Goal: Task Accomplishment & Management: Use online tool/utility

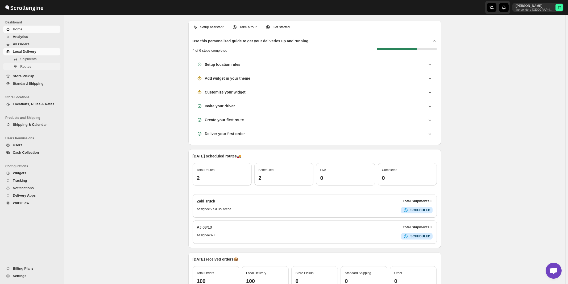
click at [28, 66] on span "Routes" at bounding box center [25, 66] width 11 height 4
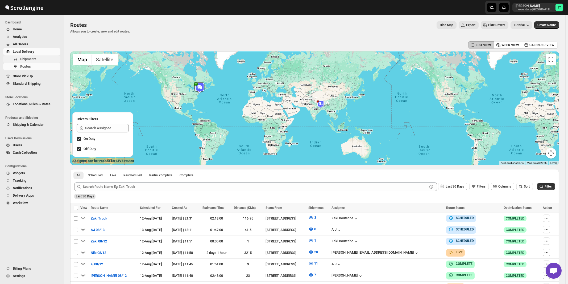
click at [26, 60] on span "Shipments" at bounding box center [28, 59] width 16 height 4
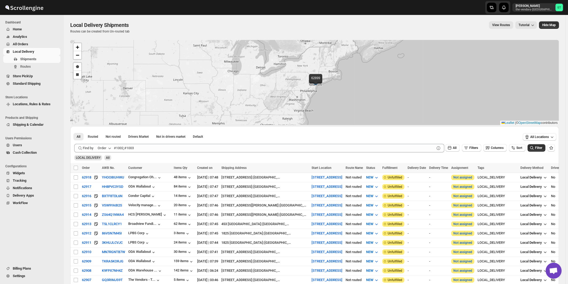
click at [107, 148] on button "Order" at bounding box center [104, 148] width 21 height 9
click at [105, 186] on div "Customer Name" at bounding box center [105, 187] width 24 height 5
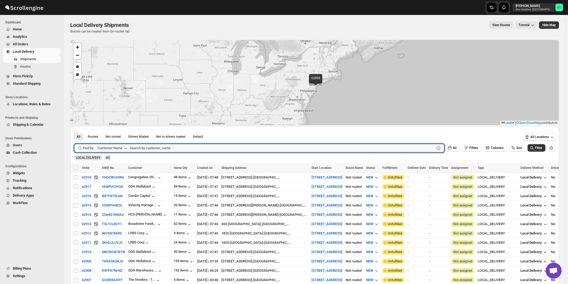
paste input "All ways Forwarding"
type input "All ways Forwarding"
click button "Submit" at bounding box center [81, 129] width 15 height 6
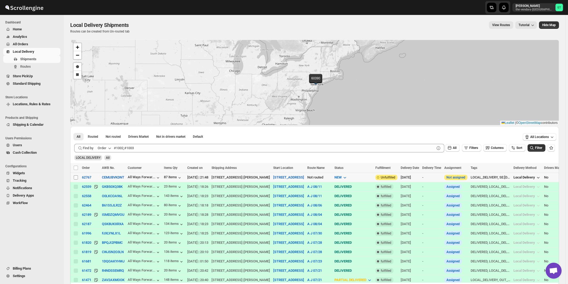
click at [76, 176] on input "Select shipment" at bounding box center [76, 177] width 4 height 4
checkbox input "true"
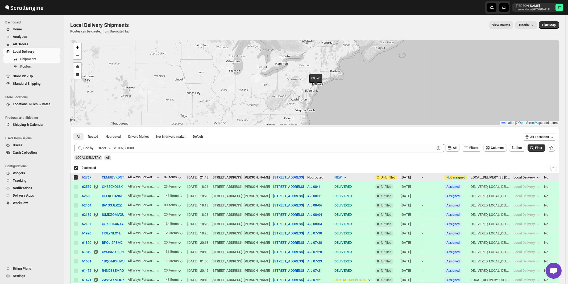
checkbox input "true"
click at [108, 149] on icon "button" at bounding box center [109, 147] width 5 height 5
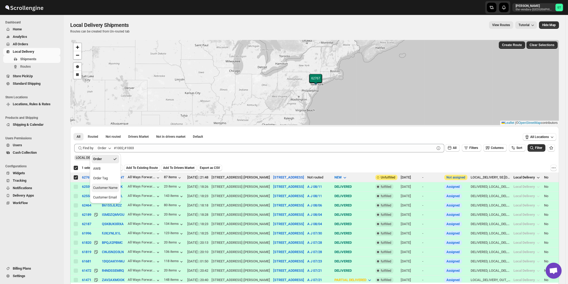
click at [109, 190] on div "Customer Name" at bounding box center [105, 187] width 24 height 5
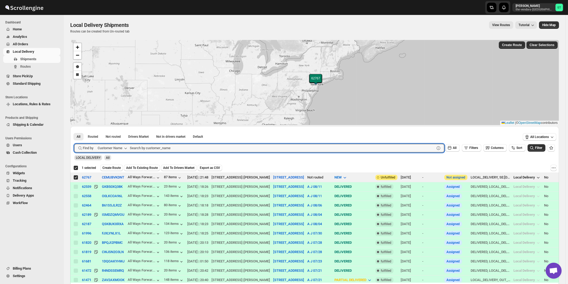
paste input "Bound Logistics"
type input "Bound Logistics"
click button "Submit" at bounding box center [81, 129] width 15 height 6
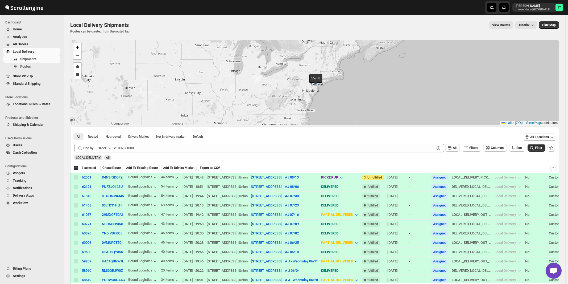
click at [110, 148] on icon "button" at bounding box center [110, 148] width 3 height 2
click at [107, 189] on div "Customer Name" at bounding box center [105, 187] width 24 height 5
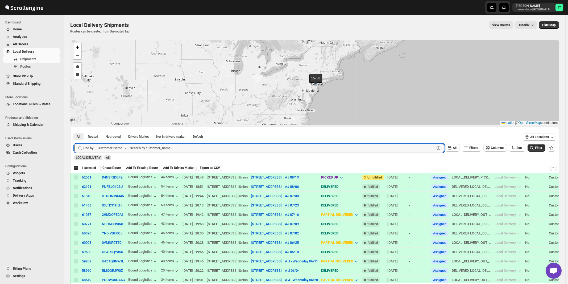
paste input "Revive Wound Care"
type input "Revive Wound Care"
click button "Submit" at bounding box center [81, 129] width 15 height 6
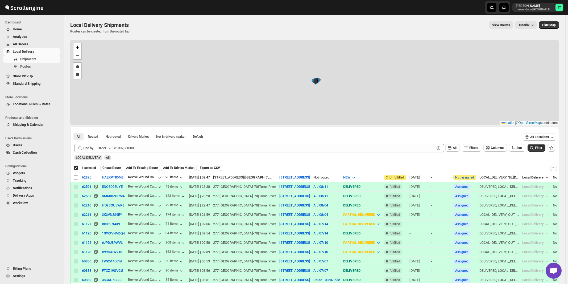
checkbox input "true"
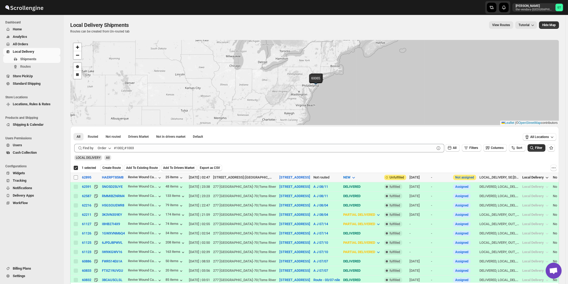
click at [76, 177] on input "Select shipment" at bounding box center [76, 177] width 4 height 4
checkbox input "true"
checkbox input "false"
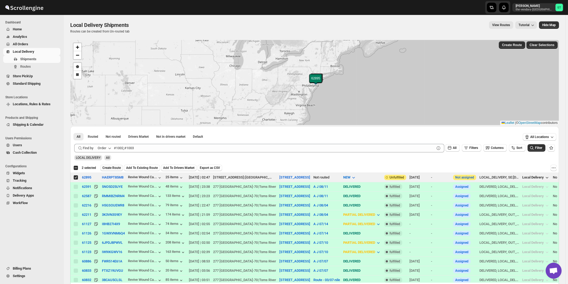
click at [110, 166] on span "Create Route" at bounding box center [111, 167] width 18 height 4
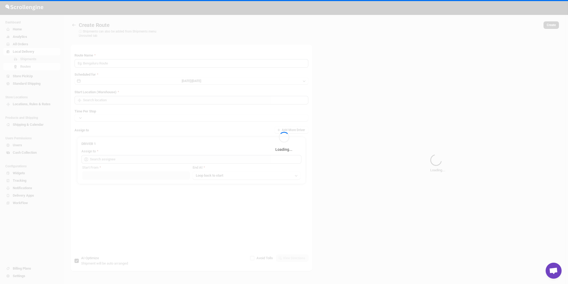
type input "Route - 13/08-1007"
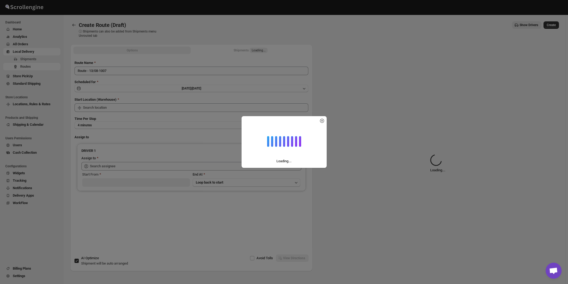
type input "[STREET_ADDRESS]"
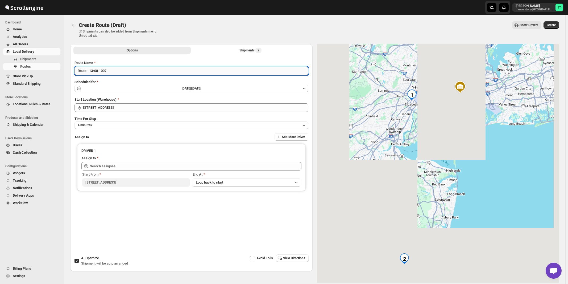
click at [131, 71] on input "Route - 13/08-1007" at bounding box center [191, 70] width 234 height 9
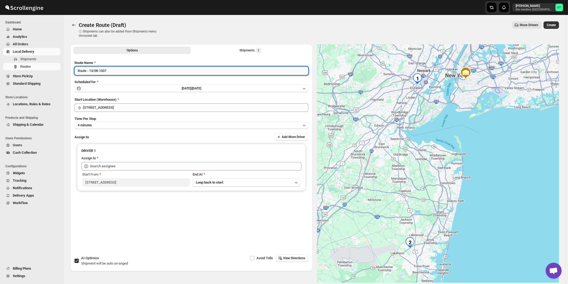
paste input "A J"
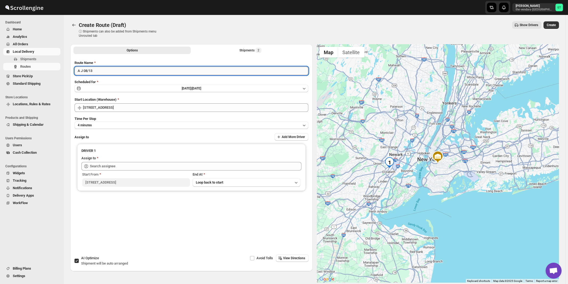
type input "A J 08/13"
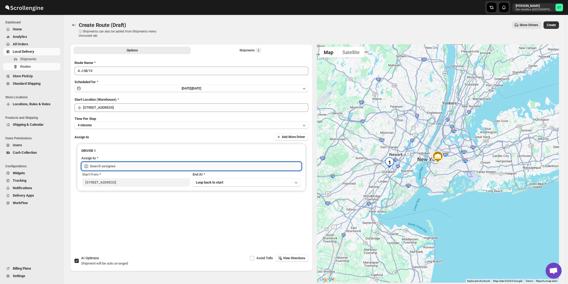
click at [111, 167] on input "text" at bounding box center [195, 166] width 211 height 9
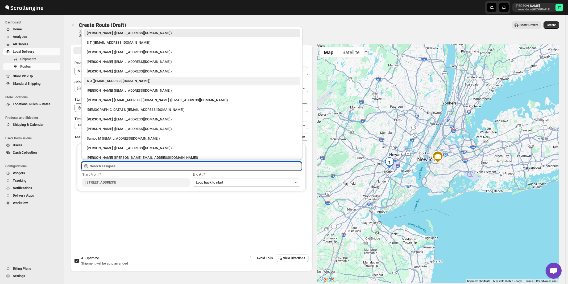
click at [93, 83] on div "A J ([EMAIL_ADDRESS][DOMAIN_NAME])" at bounding box center [192, 80] width 210 height 5
type input "A J ([EMAIL_ADDRESS][DOMAIN_NAME])"
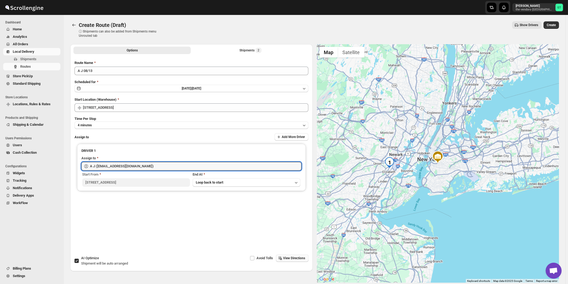
click at [296, 259] on span "View Directions" at bounding box center [294, 258] width 22 height 4
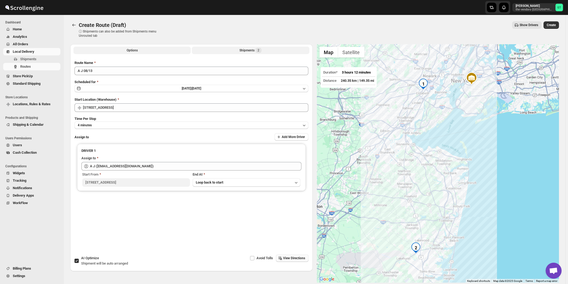
click at [252, 51] on div "Shipments 2" at bounding box center [250, 50] width 22 height 5
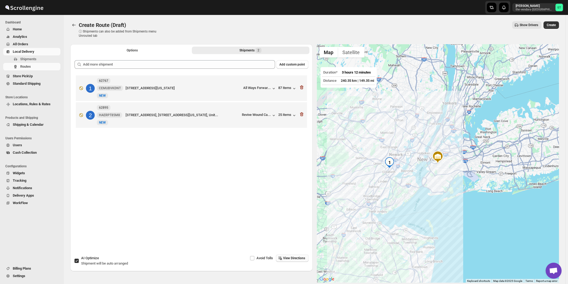
click at [85, 264] on span "Shipment will be auto arranged" at bounding box center [104, 263] width 47 height 4
click at [79, 263] on input "AI Optimize Shipment will be auto arranged" at bounding box center [76, 260] width 4 height 4
checkbox input "false"
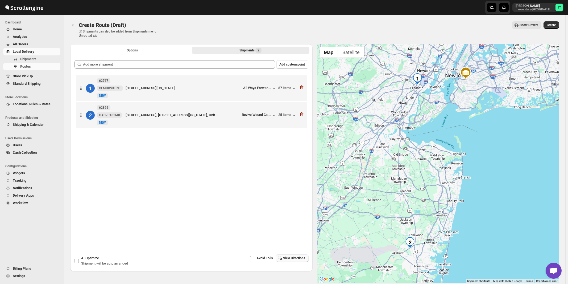
click at [294, 258] on span "View Directions" at bounding box center [294, 258] width 22 height 4
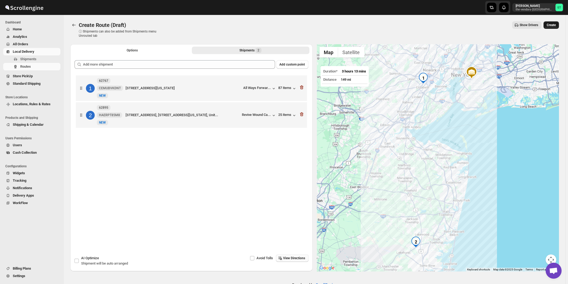
click at [552, 26] on span "Create" at bounding box center [551, 25] width 9 height 4
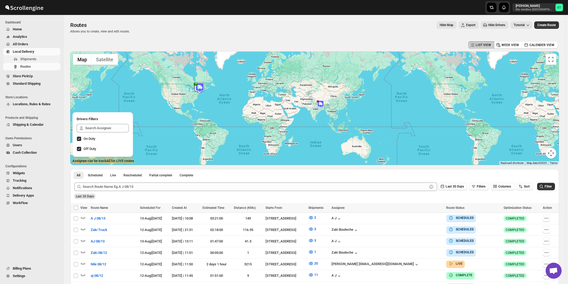
click at [26, 61] on span "Shipments" at bounding box center [28, 59] width 16 height 4
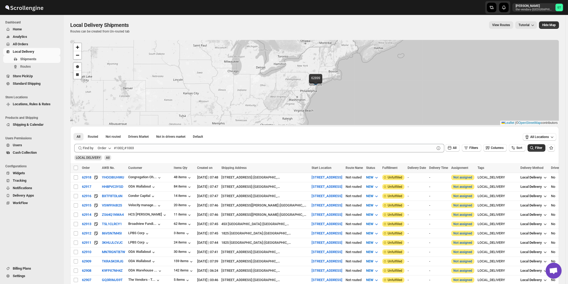
click at [107, 149] on button "Order" at bounding box center [104, 148] width 21 height 9
click at [106, 190] on div "Customer Name" at bounding box center [105, 187] width 24 height 5
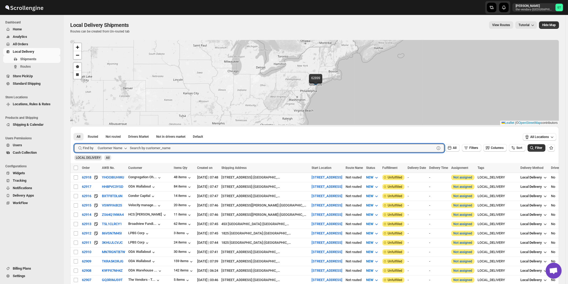
paste input "ODA Wallabout"
type input "ODA Wallabout"
click button "Submit" at bounding box center [81, 129] width 15 height 6
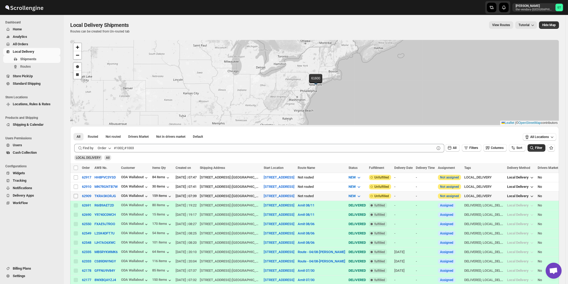
click at [76, 196] on input "Select shipment" at bounding box center [76, 196] width 4 height 4
checkbox input "true"
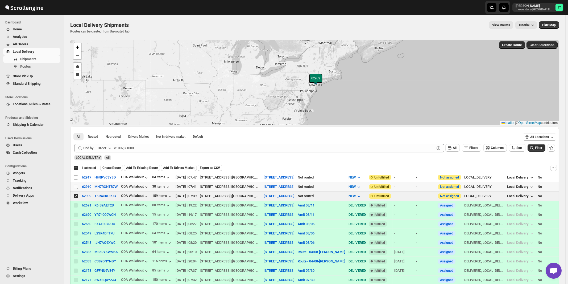
click at [75, 187] on input "Select shipment" at bounding box center [76, 186] width 4 height 4
checkbox input "true"
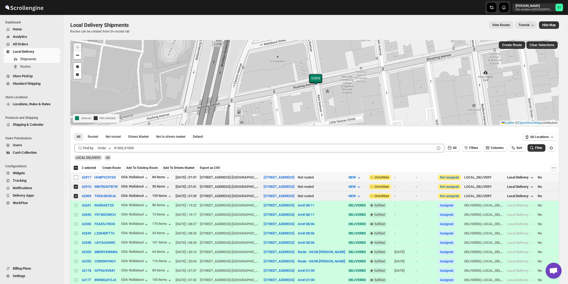
click at [76, 177] on input "Select shipment" at bounding box center [76, 177] width 4 height 4
checkbox input "true"
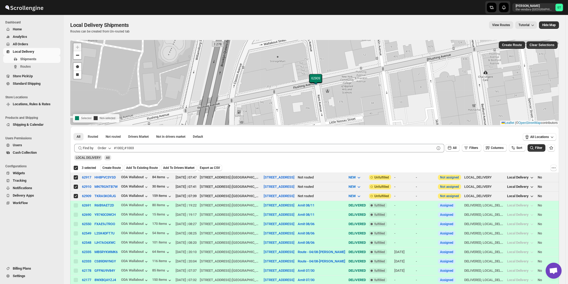
click at [110, 148] on icon "button" at bounding box center [110, 148] width 3 height 2
click at [106, 189] on div "Customer Name" at bounding box center [105, 187] width 24 height 5
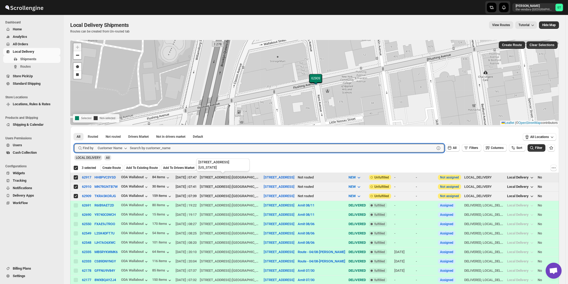
paste input "Belgium Blocks"
type input "Belgium Blocks"
click button "Submit" at bounding box center [81, 129] width 15 height 6
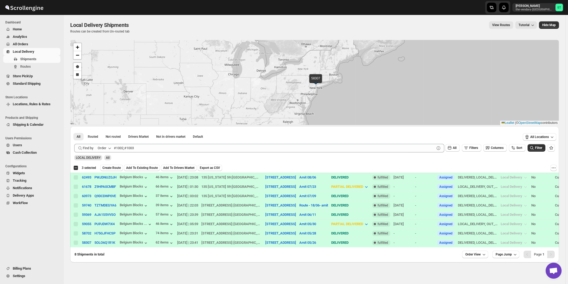
click at [103, 147] on div "Order" at bounding box center [102, 147] width 9 height 5
click at [111, 189] on div "Customer Name" at bounding box center [105, 187] width 24 height 5
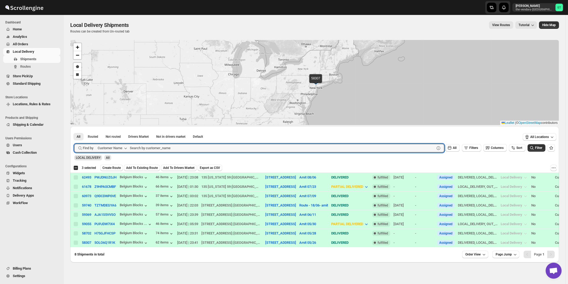
paste input "J [PERSON_NAME] Associates"
type input "J [PERSON_NAME] Associates"
click button "Submit" at bounding box center [81, 129] width 15 height 6
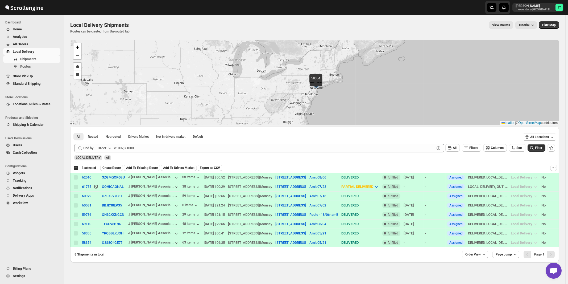
click at [108, 147] on icon "button" at bounding box center [109, 147] width 5 height 5
click at [105, 186] on div "Customer Name" at bounding box center [105, 187] width 24 height 5
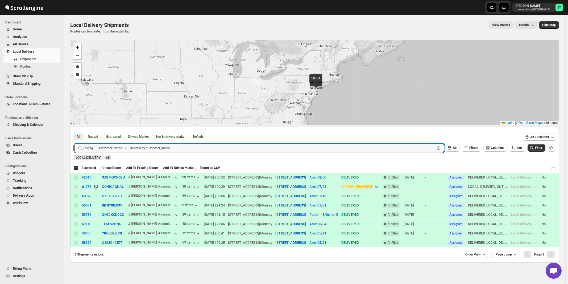
paste input "Unlocal"
type input "Unlocal"
click button "Submit" at bounding box center [81, 129] width 15 height 6
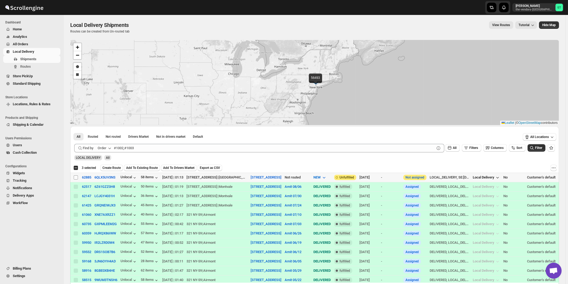
click at [76, 177] on input "Select shipment" at bounding box center [76, 177] width 4 height 4
checkbox input "true"
click at [111, 146] on icon "button" at bounding box center [109, 147] width 5 height 5
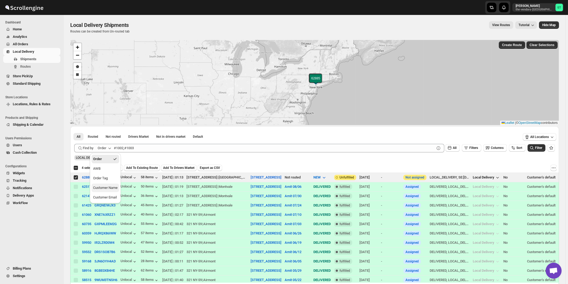
click at [110, 188] on div "Customer Name" at bounding box center [105, 187] width 24 height 5
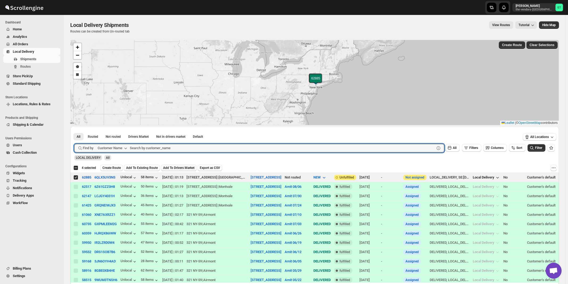
paste input "Cease-fire"
type input "Cease-fire"
click button "Submit" at bounding box center [81, 129] width 15 height 6
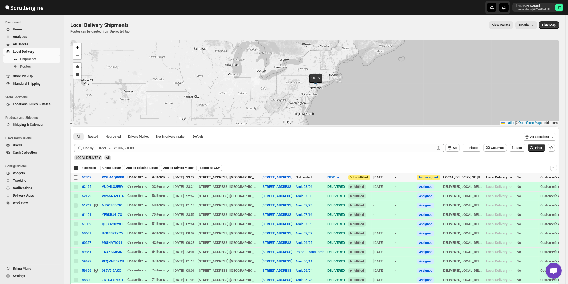
click at [76, 176] on input "Select shipment" at bounding box center [76, 177] width 4 height 4
checkbox input "true"
click at [106, 147] on div "Order" at bounding box center [102, 147] width 9 height 5
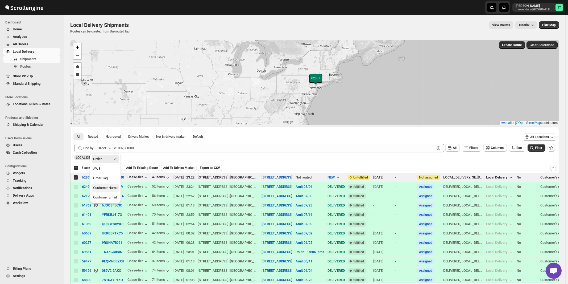
click at [105, 186] on div "Customer Name" at bounding box center [105, 187] width 24 height 5
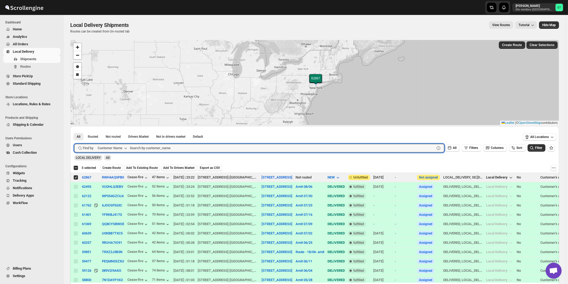
paste input "Clover Consulting"
type input "Clover Consulting"
click button "Submit" at bounding box center [81, 129] width 15 height 6
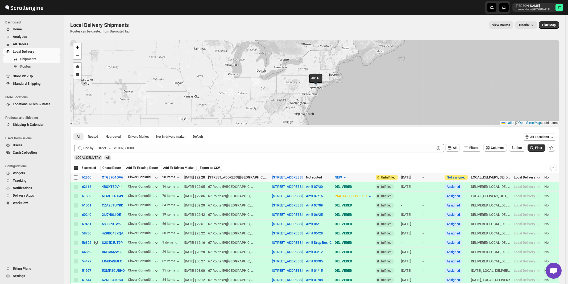
click at [76, 177] on input "Select shipment" at bounding box center [76, 177] width 4 height 4
checkbox input "true"
click at [112, 146] on icon "button" at bounding box center [109, 147] width 5 height 5
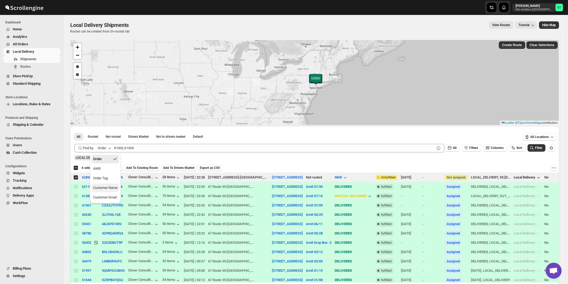
click at [104, 190] on div "Customer Name" at bounding box center [105, 187] width 24 height 5
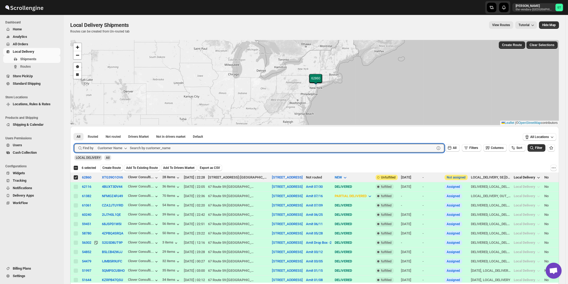
paste input "Cubitac Corp"
type input "Cubitac Corp"
click button "Submit" at bounding box center [81, 129] width 15 height 6
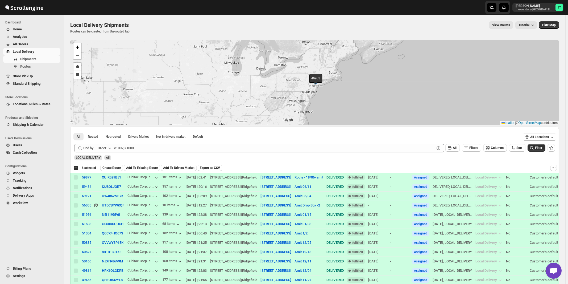
click at [103, 148] on div "Order" at bounding box center [102, 147] width 9 height 5
click at [109, 186] on div "Customer Name" at bounding box center [105, 187] width 24 height 5
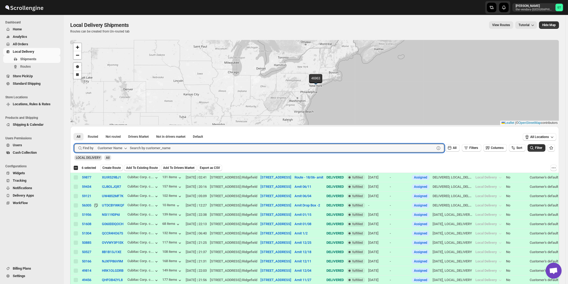
paste input "Cubitac Corp"
type input "Cubitac Corp"
click button "Submit" at bounding box center [81, 129] width 15 height 6
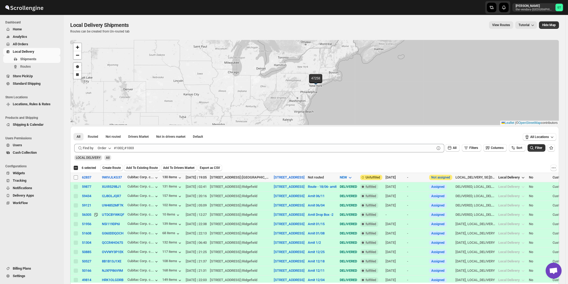
click at [74, 177] on span at bounding box center [75, 177] width 5 height 5
click at [74, 177] on input "Select shipment" at bounding box center [76, 177] width 4 height 4
click at [76, 178] on input "Select shipment" at bounding box center [76, 177] width 4 height 4
checkbox input "true"
click at [107, 146] on button "Order" at bounding box center [104, 148] width 21 height 9
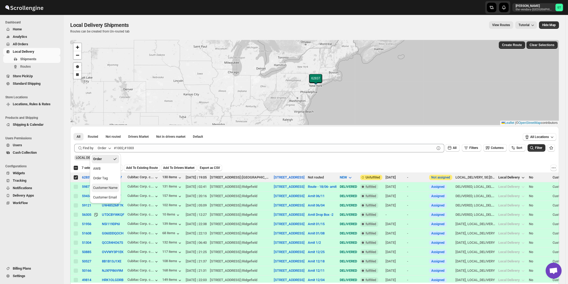
click at [105, 186] on div "Customer Name" at bounding box center [105, 187] width 24 height 5
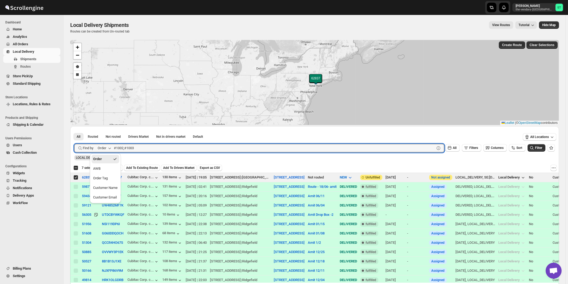
paste input "HCS 308 Men"
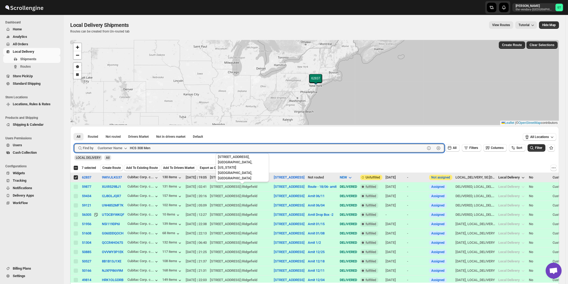
type input "HCS 308 Men"
click button "Submit" at bounding box center [81, 129] width 15 height 6
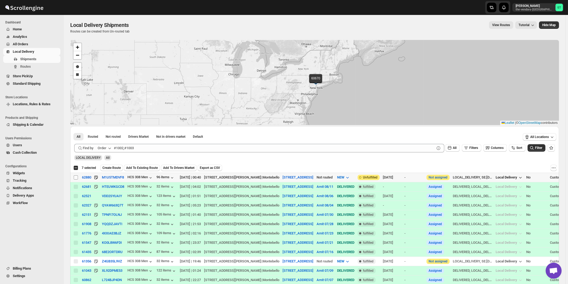
click at [77, 176] on input "Select shipment" at bounding box center [76, 177] width 4 height 4
checkbox input "true"
click at [107, 151] on button "Order" at bounding box center [104, 148] width 21 height 9
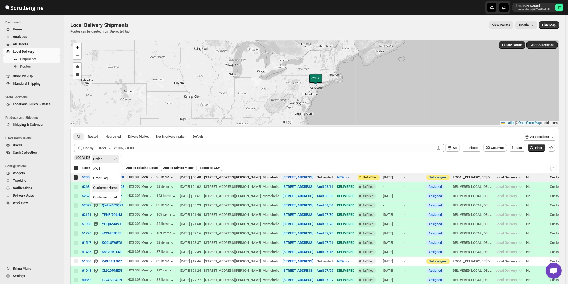
click at [107, 185] on div "Customer Name" at bounding box center [105, 187] width 24 height 5
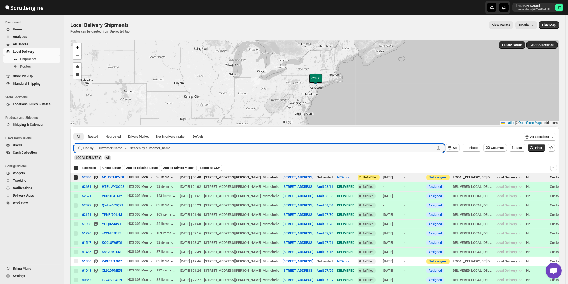
paste input "Style Edit"
type input "Style Edit"
click button "Submit" at bounding box center [81, 129] width 15 height 6
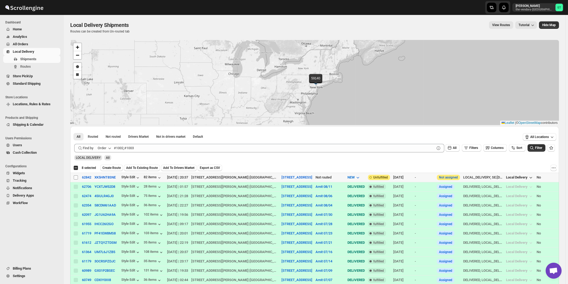
click at [76, 176] on input "Select shipment" at bounding box center [76, 177] width 4 height 4
checkbox input "true"
click at [105, 148] on div "Order" at bounding box center [102, 147] width 9 height 5
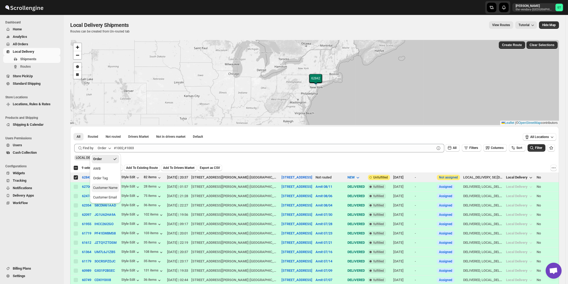
click at [111, 191] on button "Customer Name" at bounding box center [106, 187] width 28 height 9
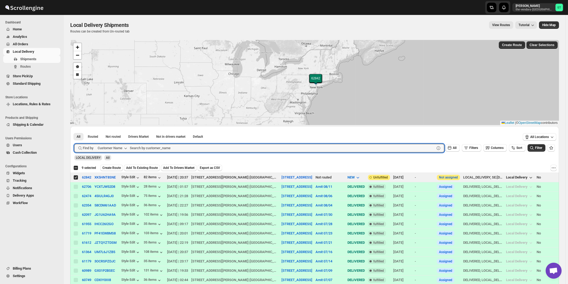
paste input "Med Wiz"
type input "Med Wiz"
click button "Submit" at bounding box center [81, 129] width 15 height 6
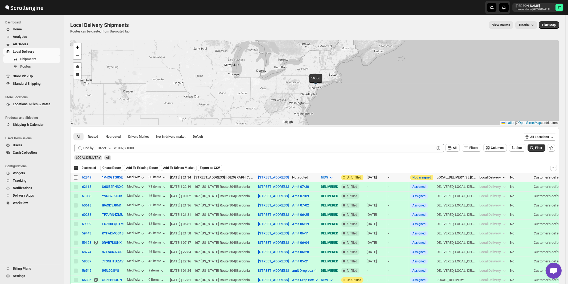
click at [76, 176] on input "Select shipment" at bounding box center [76, 177] width 4 height 4
checkbox input "true"
click at [111, 148] on icon "button" at bounding box center [109, 147] width 5 height 5
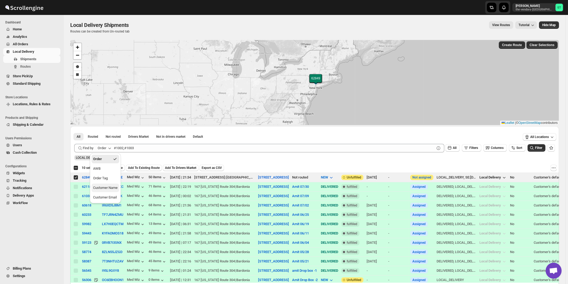
click at [105, 190] on div "Customer Name" at bounding box center [105, 187] width 24 height 5
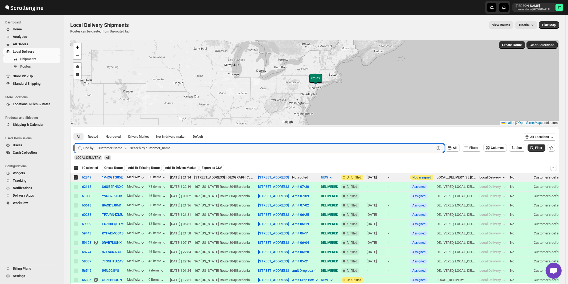
paste input "[PERSON_NAME] Cladding"
type input "[PERSON_NAME] Cladding"
click button "Submit" at bounding box center [81, 129] width 15 height 6
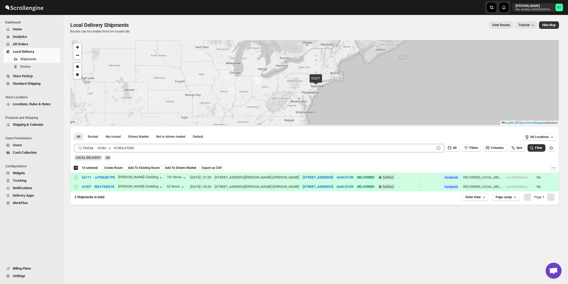
click at [105, 147] on div "Order" at bounding box center [102, 147] width 9 height 5
click at [110, 185] on div "Customer Name" at bounding box center [105, 187] width 24 height 5
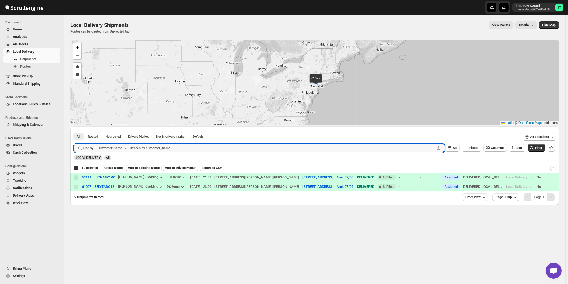
paste input "[PERSON_NAME] Cladding"
type input "[PERSON_NAME] Cladding"
click button "Submit" at bounding box center [81, 129] width 15 height 6
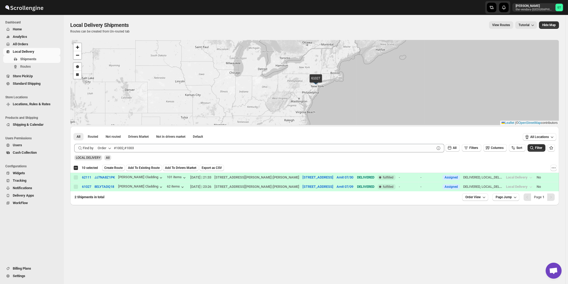
click at [107, 147] on button "Order" at bounding box center [104, 148] width 21 height 9
click at [109, 181] on button "Order Tag" at bounding box center [106, 178] width 28 height 9
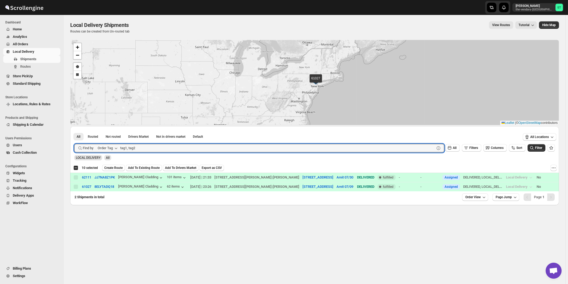
click at [109, 148] on div "Order Tag" at bounding box center [105, 147] width 15 height 5
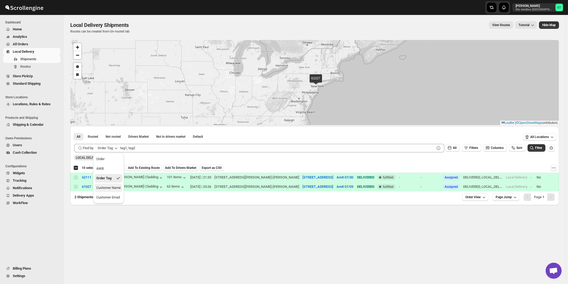
click at [111, 188] on div "Customer Name" at bounding box center [108, 187] width 24 height 5
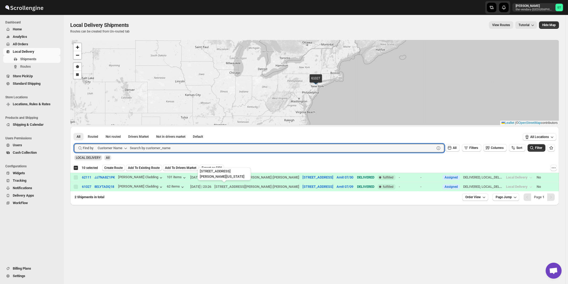
paste input "[PERSON_NAME] Cladding"
type input "[PERSON_NAME] Cladding"
click button "Submit" at bounding box center [81, 129] width 15 height 6
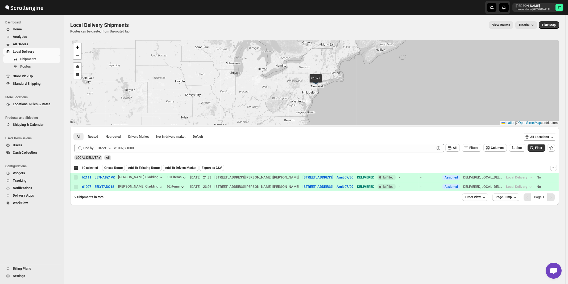
click at [106, 148] on div "Order" at bounding box center [102, 147] width 9 height 5
click at [106, 190] on button "Customer Name" at bounding box center [106, 187] width 28 height 9
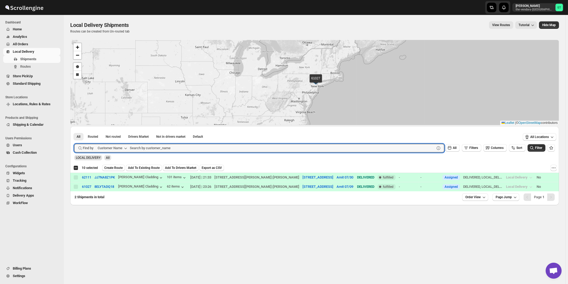
paste input "P&G Monsey"
type input "P&G Monsey"
click button "Submit" at bounding box center [81, 129] width 15 height 6
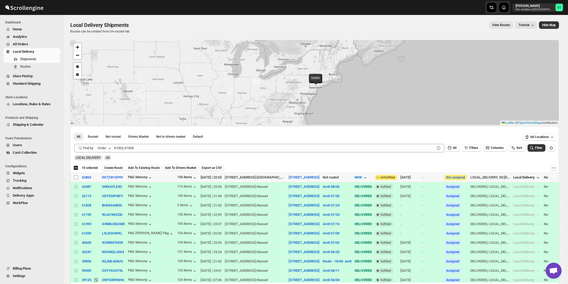
click at [77, 176] on input "Select shipment" at bounding box center [76, 177] width 4 height 4
checkbox input "true"
click at [106, 147] on div "Order" at bounding box center [102, 147] width 9 height 5
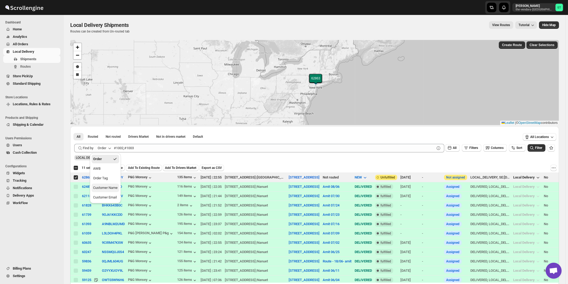
click at [105, 191] on button "Customer Name" at bounding box center [106, 187] width 28 height 9
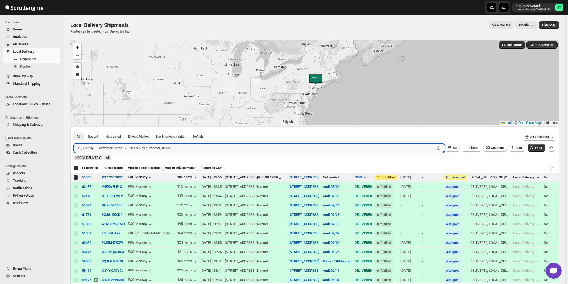
paste input "Quality Air Heating and Cooling"
type input "Quality Air Heating and Cooling"
click button "Submit" at bounding box center [81, 129] width 15 height 6
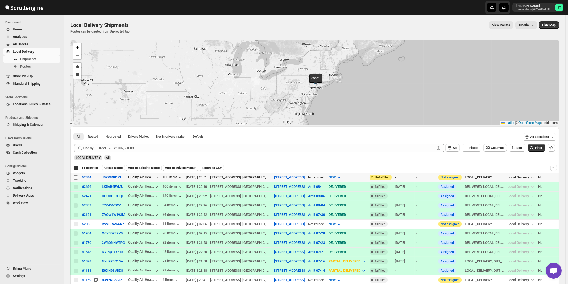
click at [76, 176] on input "Select shipment" at bounding box center [76, 177] width 4 height 4
checkbox input "true"
click at [109, 147] on icon "button" at bounding box center [109, 147] width 5 height 5
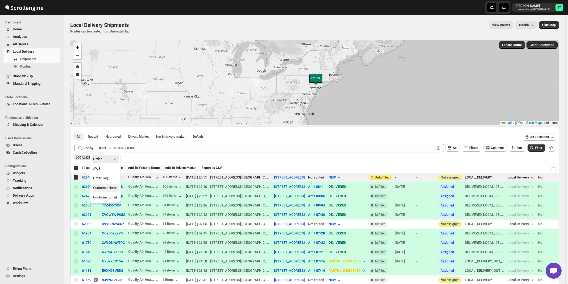
click at [107, 190] on button "Customer Name" at bounding box center [106, 187] width 28 height 9
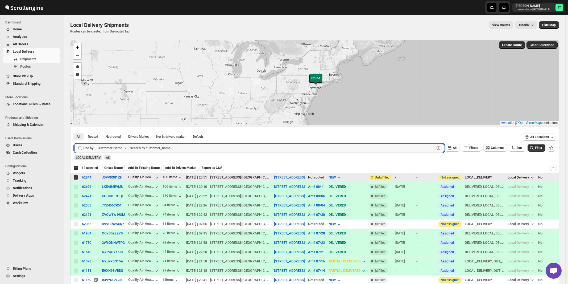
paste input "Connect Books"
type input "Connect Books"
click button "Submit" at bounding box center [81, 129] width 15 height 6
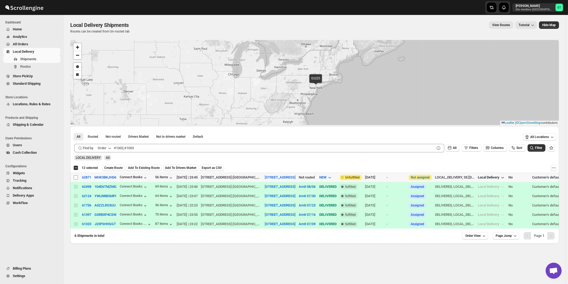
click at [76, 177] on input "Select shipment" at bounding box center [76, 177] width 4 height 4
checkbox input "true"
click at [105, 147] on div "Order" at bounding box center [102, 147] width 9 height 5
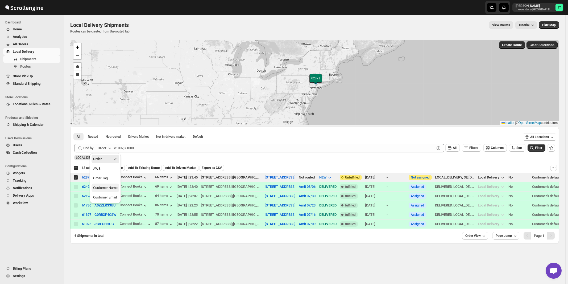
click at [107, 189] on div "Customer Name" at bounding box center [105, 187] width 24 height 5
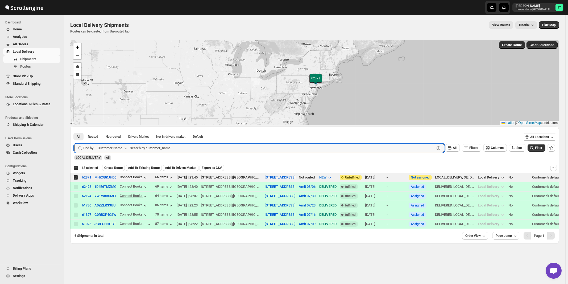
paste input "M [PERSON_NAME] & Co"
type input "M [PERSON_NAME] & Co"
click button "Submit" at bounding box center [81, 129] width 15 height 6
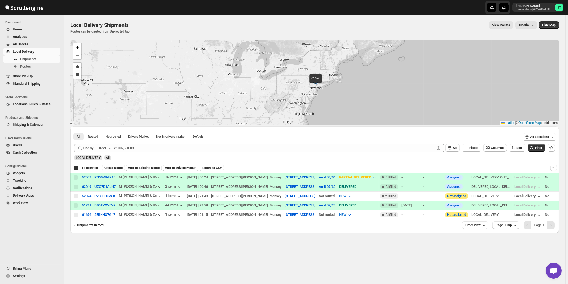
click at [105, 147] on div "Order" at bounding box center [102, 147] width 9 height 5
click at [116, 189] on div "Customer Name" at bounding box center [105, 187] width 24 height 5
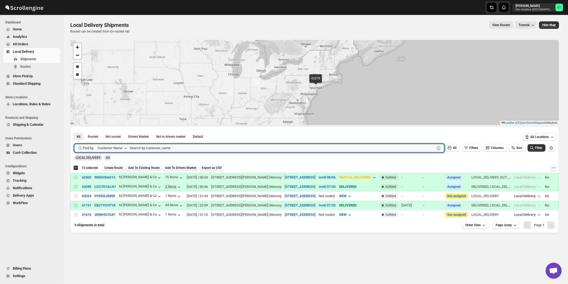
paste input "Oda - [GEOGRAPHIC_DATA]"
type input "Oda - [GEOGRAPHIC_DATA]"
click button "Submit" at bounding box center [81, 129] width 15 height 6
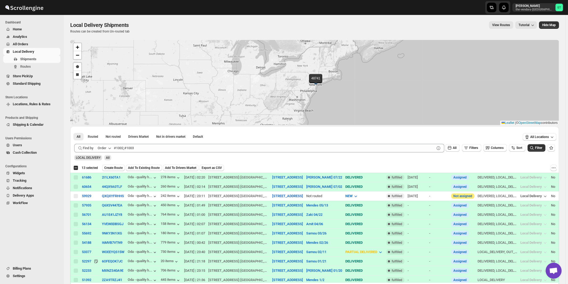
click at [106, 148] on div "Order" at bounding box center [102, 147] width 9 height 5
click at [105, 186] on div "Customer Name" at bounding box center [105, 187] width 24 height 5
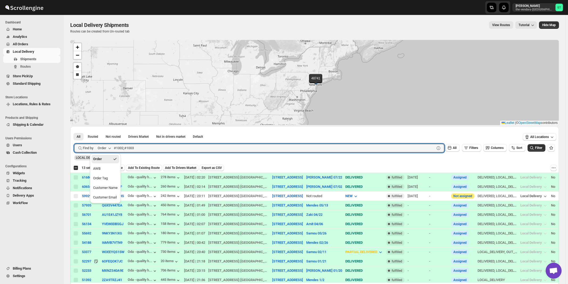
paste input "oda Warehouse"
type input "oda Warehouse"
click button "Submit" at bounding box center [81, 129] width 15 height 6
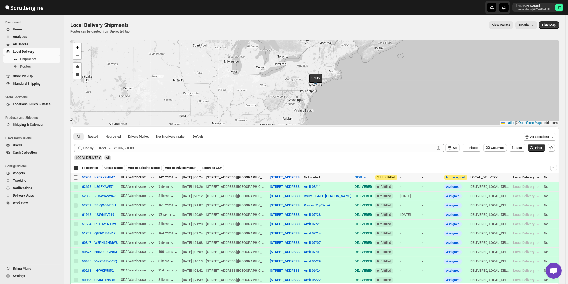
click at [75, 177] on input "Select shipment" at bounding box center [76, 177] width 4 height 4
checkbox input "true"
click at [113, 169] on span "Create Route" at bounding box center [113, 167] width 18 height 4
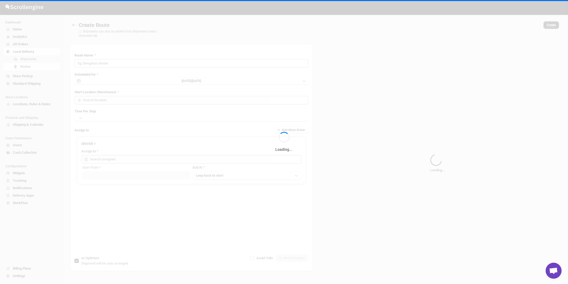
type input "Route - 13/08-1025"
type input "[STREET_ADDRESS]"
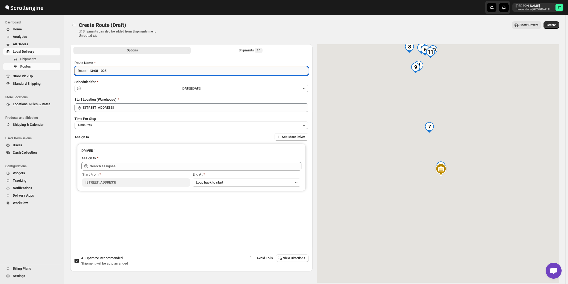
click at [137, 71] on input "Route - 13/08-1025" at bounding box center [191, 70] width 234 height 9
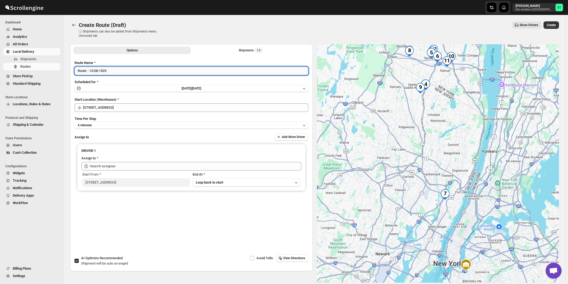
paste input "Amit"
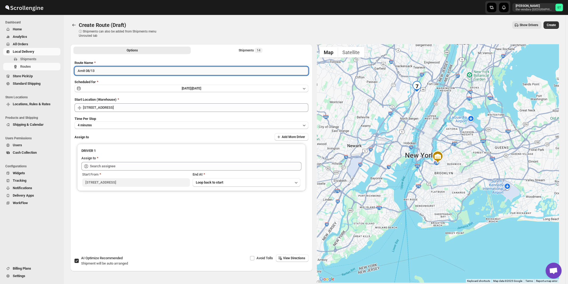
type input "Amit 08/13"
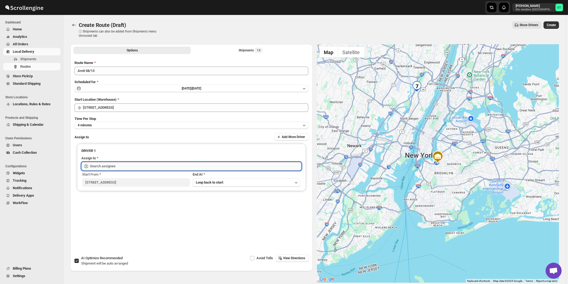
click at [125, 167] on input "text" at bounding box center [195, 166] width 211 height 9
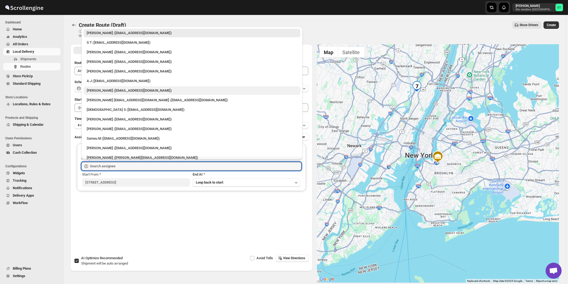
click at [97, 89] on div "[PERSON_NAME] ([EMAIL_ADDRESS][DOMAIN_NAME])" at bounding box center [192, 90] width 210 height 5
type input "[PERSON_NAME] ([EMAIL_ADDRESS][DOMAIN_NAME])"
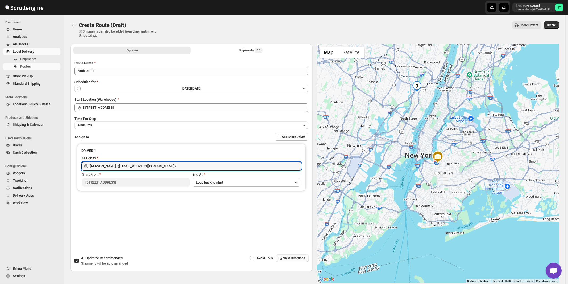
click at [293, 259] on span "View Directions" at bounding box center [294, 258] width 22 height 4
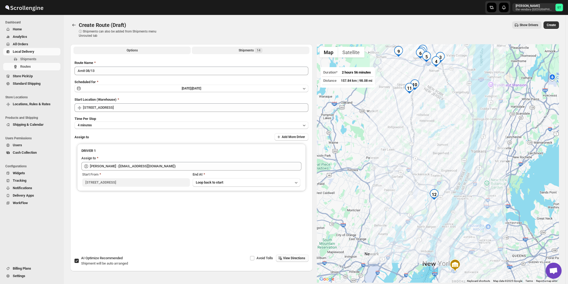
click at [252, 53] on div "Shipments 14" at bounding box center [251, 50] width 24 height 5
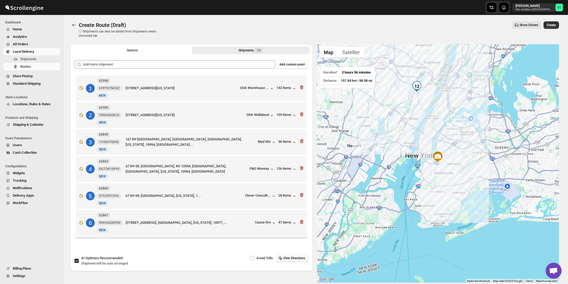
drag, startPoint x: 112, startPoint y: 258, endPoint x: 176, endPoint y: 139, distance: 135.1
click at [112, 258] on span "Recommended" at bounding box center [111, 258] width 23 height 4
click at [79, 258] on input "AI Optimize Recommended Shipment will be auto arranged" at bounding box center [76, 260] width 4 height 4
checkbox input "false"
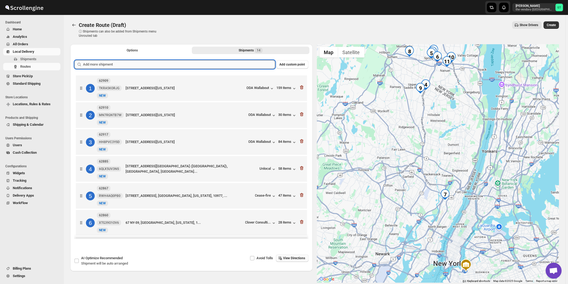
click at [155, 65] on input "text" at bounding box center [179, 64] width 192 height 9
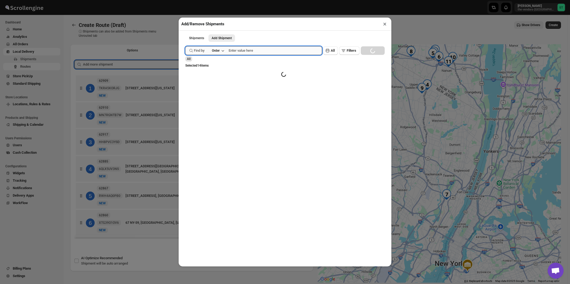
click at [244, 53] on input "text" at bounding box center [275, 50] width 93 height 9
paste input "62839"
type input "62839"
click at [185, 0] on button "Submit" at bounding box center [192, 3] width 15 height 6
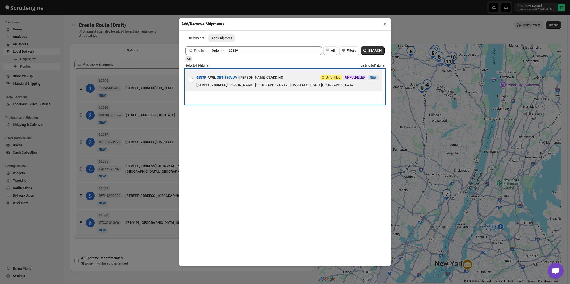
click at [263, 84] on div "[STREET_ADDRESS][PERSON_NAME], [GEOGRAPHIC_DATA], [US_STATE], 07470, [GEOGRAPHI…" at bounding box center [288, 84] width 182 height 5
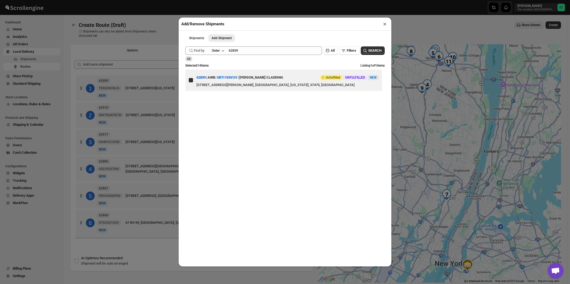
checkbox input "true"
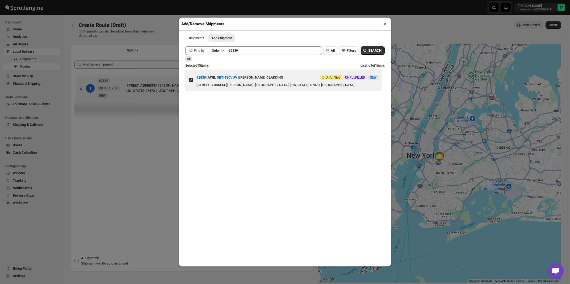
click at [383, 25] on button "×" at bounding box center [385, 23] width 8 height 7
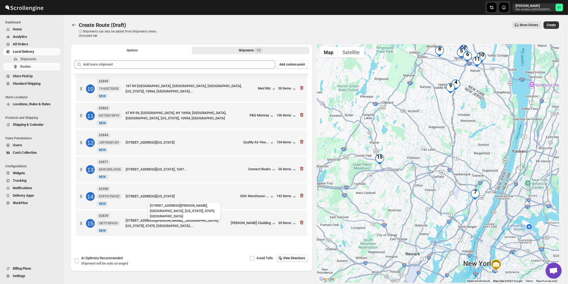
scroll to position [0, 0]
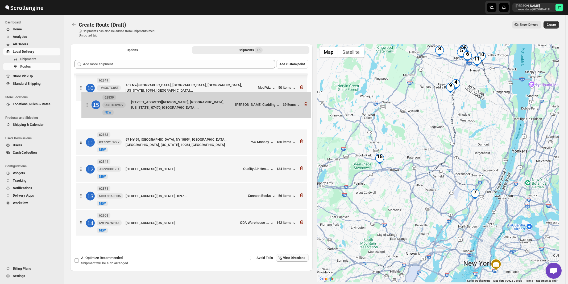
drag, startPoint x: 240, startPoint y: 223, endPoint x: 247, endPoint y: 101, distance: 121.7
click at [247, 101] on div "1 62909 TKRA5KORJG [GEOGRAPHIC_DATA][STREET_ADDRESS][US_STATE] 159 items 2 6291…" at bounding box center [191, 35] width 234 height 406
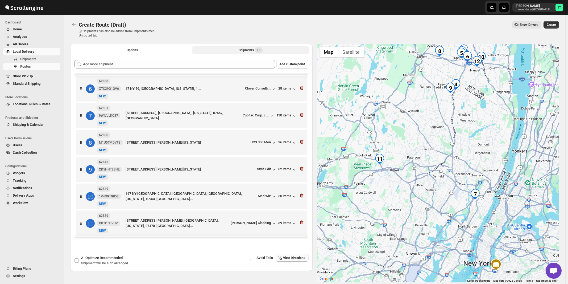
scroll to position [0, 0]
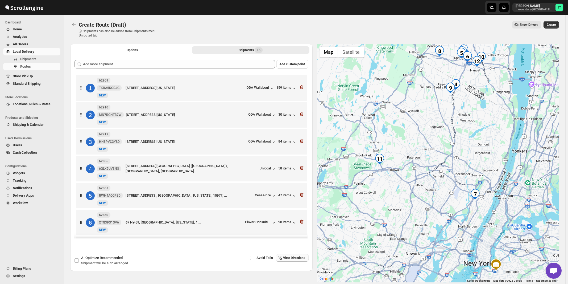
click at [303, 257] on span "View Directions" at bounding box center [294, 257] width 22 height 4
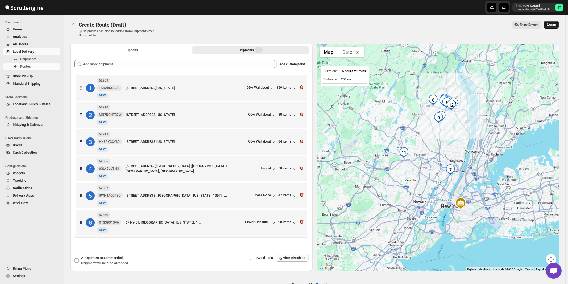
click at [553, 24] on span "Create" at bounding box center [551, 25] width 9 height 4
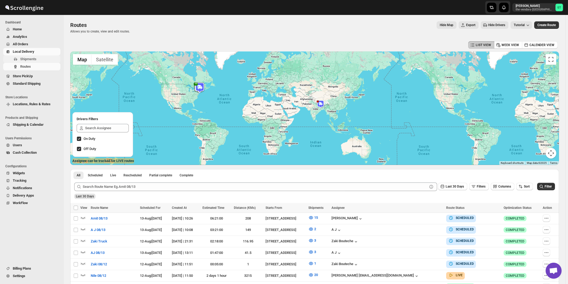
click at [23, 59] on span "Shipments" at bounding box center [28, 59] width 16 height 4
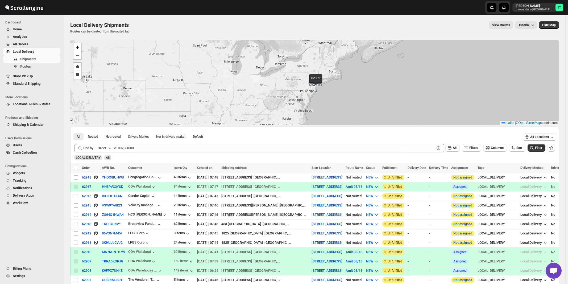
click at [106, 147] on div "Order" at bounding box center [102, 147] width 9 height 5
click at [109, 184] on button "Customer Name" at bounding box center [106, 187] width 28 height 9
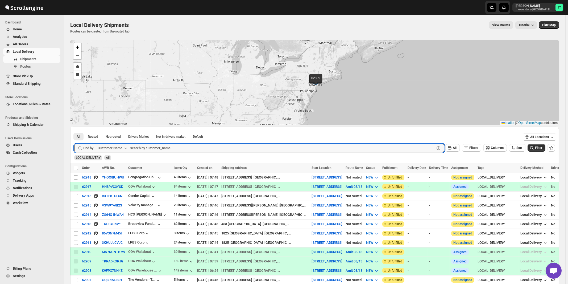
paste input "Oda Primary Health Care"
type input "Oda Primary Health Care"
click button "Submit" at bounding box center [81, 129] width 15 height 6
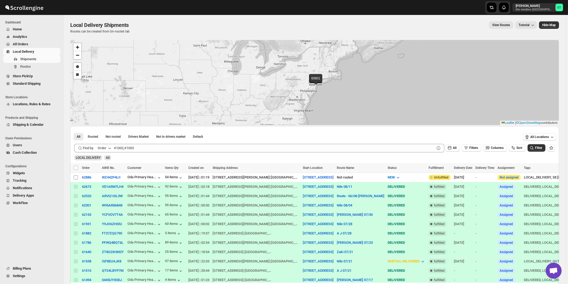
click at [76, 177] on input "Select shipment" at bounding box center [76, 177] width 4 height 4
checkbox input "true"
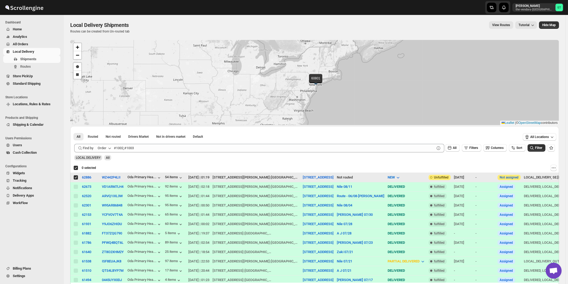
checkbox input "true"
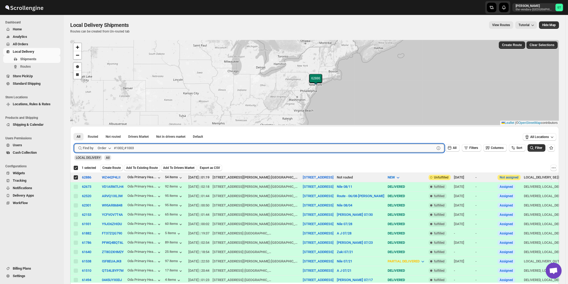
click at [152, 148] on input "text" at bounding box center [274, 148] width 321 height 9
click at [103, 150] on div "Order" at bounding box center [102, 147] width 9 height 5
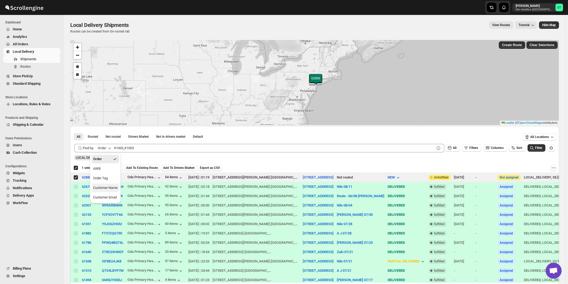
click at [103, 187] on div "Customer Name" at bounding box center [105, 187] width 24 height 5
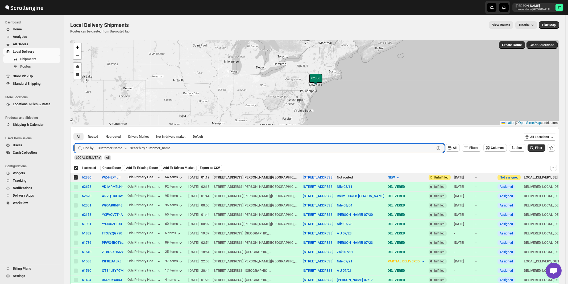
paste input "Allure Care Management LLC"
type input "Allure Care Management LLC"
click button "Submit" at bounding box center [81, 129] width 15 height 6
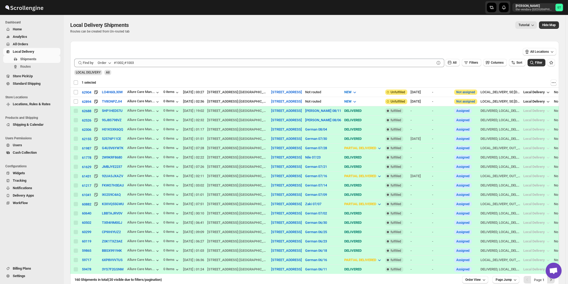
checkbox input "false"
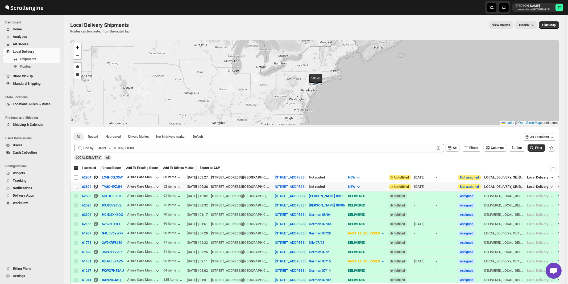
click at [76, 186] on input "Select shipment" at bounding box center [76, 186] width 4 height 4
checkbox input "true"
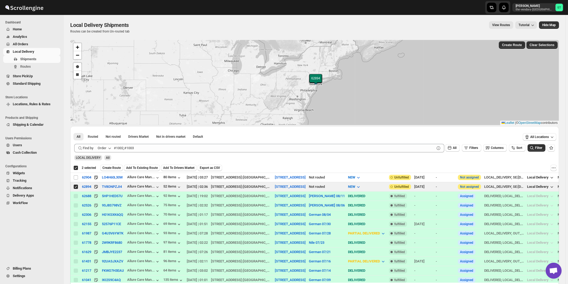
click at [111, 147] on icon "button" at bounding box center [109, 147] width 5 height 5
click at [105, 188] on div "Customer Name" at bounding box center [105, 187] width 24 height 5
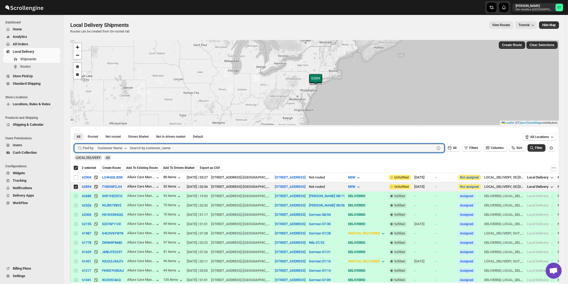
paste input "Beitel"
type input "Beitel"
click button "Submit" at bounding box center [81, 129] width 15 height 6
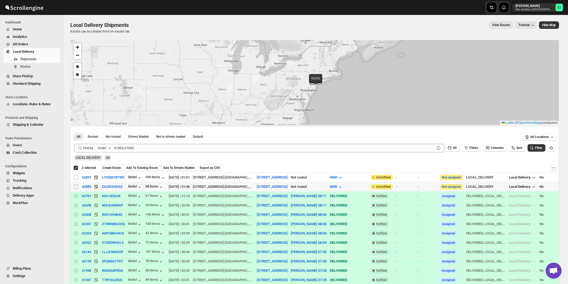
click at [76, 187] on input "Select shipment" at bounding box center [76, 186] width 4 height 4
checkbox input "true"
checkbox input "false"
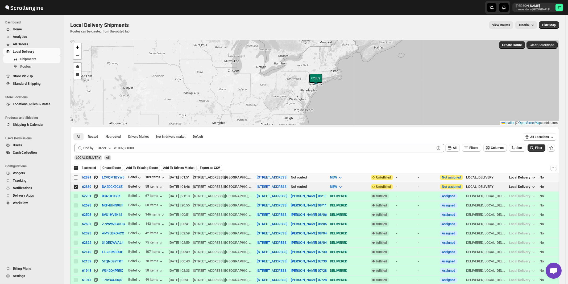
click at [77, 177] on input "Select shipment" at bounding box center [76, 177] width 4 height 4
checkbox input "true"
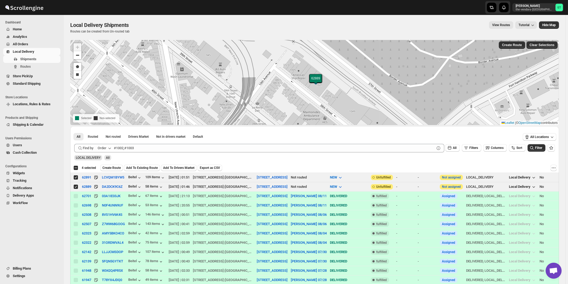
click at [107, 146] on button "Order" at bounding box center [104, 148] width 21 height 9
click at [110, 186] on div "Customer Name" at bounding box center [105, 187] width 24 height 5
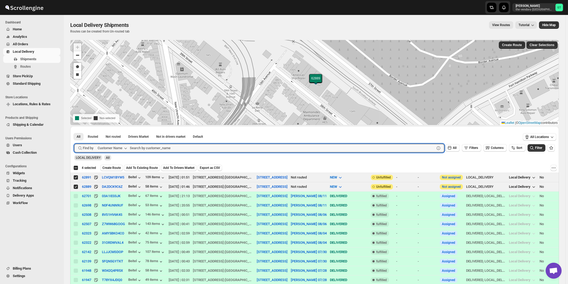
paste input "Bunker & Co. CPA"
type input "Bunker & Co. CPA"
click button "Submit" at bounding box center [81, 129] width 15 height 6
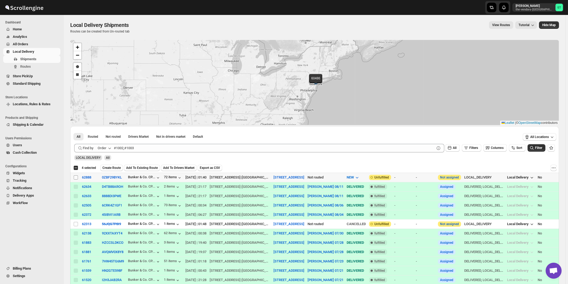
click at [77, 177] on input "Select shipment" at bounding box center [76, 177] width 4 height 4
checkbox input "true"
click at [105, 148] on div "Order" at bounding box center [102, 147] width 9 height 5
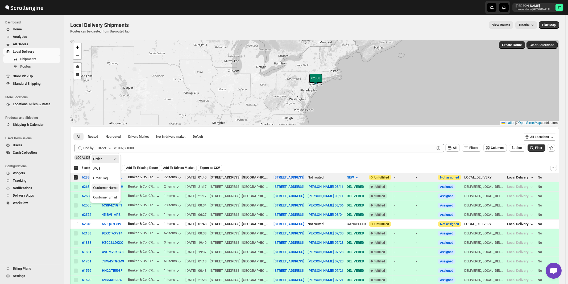
click at [106, 190] on button "Customer Name" at bounding box center [106, 187] width 28 height 9
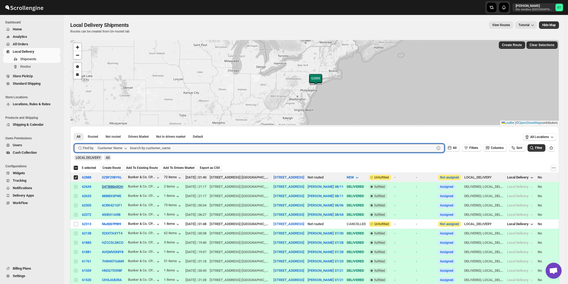
paste input "HCS [GEOGRAPHIC_DATA]"
type input "HCS [GEOGRAPHIC_DATA]"
click button "Submit" at bounding box center [81, 129] width 15 height 6
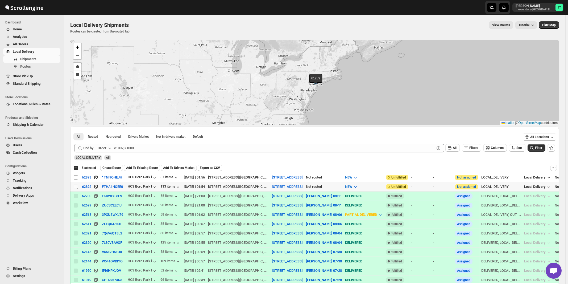
click at [76, 187] on input "Select shipment" at bounding box center [76, 186] width 4 height 4
checkbox input "true"
click at [76, 177] on input "Select shipment" at bounding box center [76, 177] width 4 height 4
checkbox input "true"
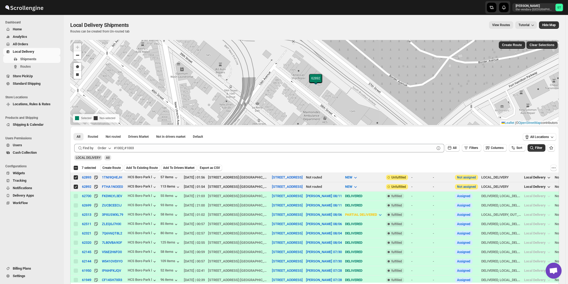
click at [106, 148] on div "Order" at bounding box center [102, 147] width 9 height 5
click at [107, 189] on div "Customer Name" at bounding box center [105, 187] width 24 height 5
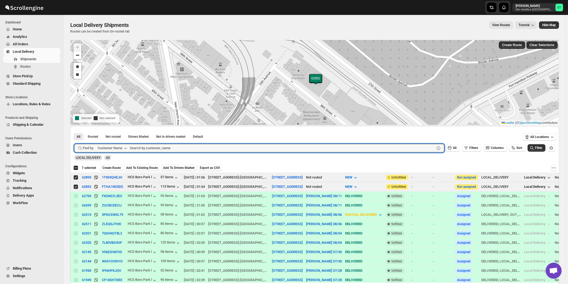
paste input "King management"
type input "King management"
click button "Submit" at bounding box center [81, 129] width 15 height 6
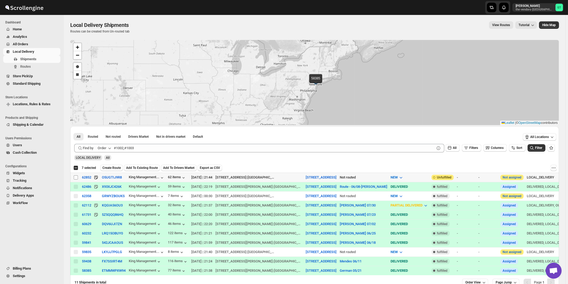
click at [76, 177] on input "Select shipment" at bounding box center [76, 177] width 4 height 4
checkbox input "true"
click at [115, 167] on span "Create Route" at bounding box center [111, 167] width 18 height 4
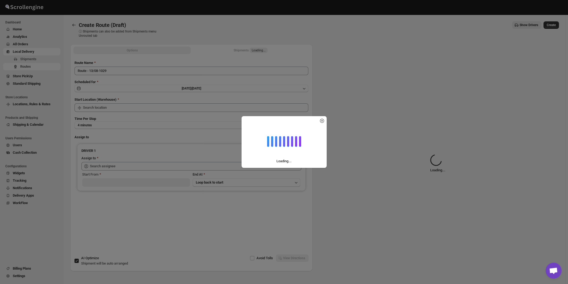
type input "[STREET_ADDRESS]"
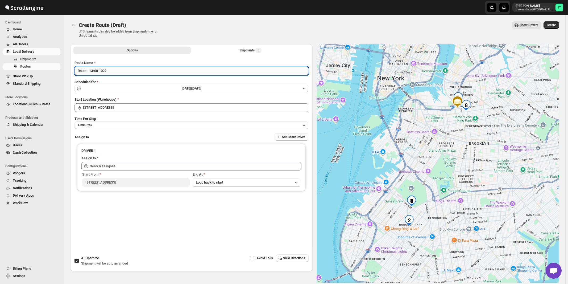
click at [156, 72] on input "Route - 13/08-1029" at bounding box center [191, 70] width 234 height 9
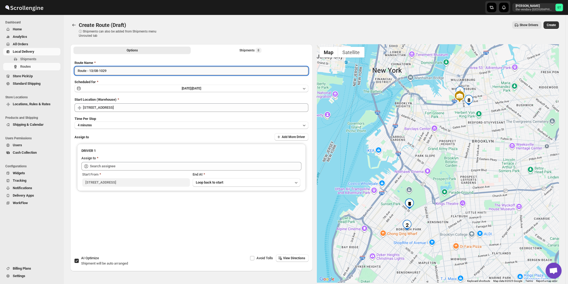
paste input "[PERSON_NAME]"
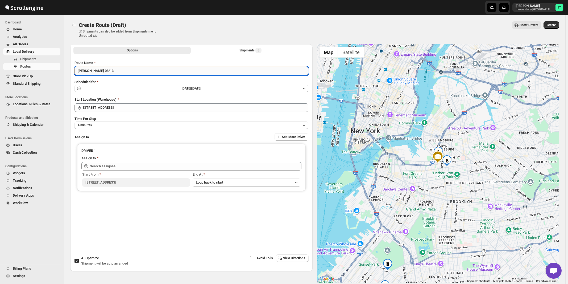
type input "[PERSON_NAME] 08/13"
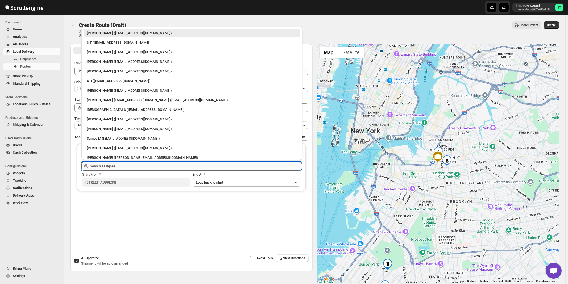
click at [139, 165] on input "text" at bounding box center [195, 166] width 211 height 9
click at [110, 119] on div "[PERSON_NAME] ([EMAIL_ADDRESS][DOMAIN_NAME])" at bounding box center [192, 119] width 210 height 5
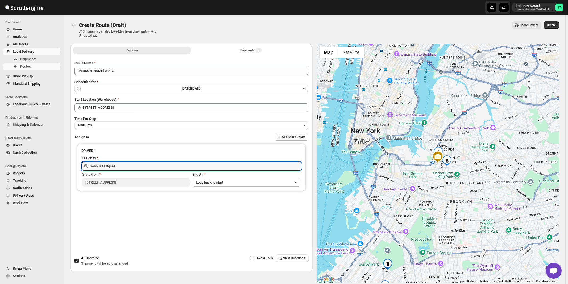
type input "[PERSON_NAME] ([EMAIL_ADDRESS][DOMAIN_NAME])"
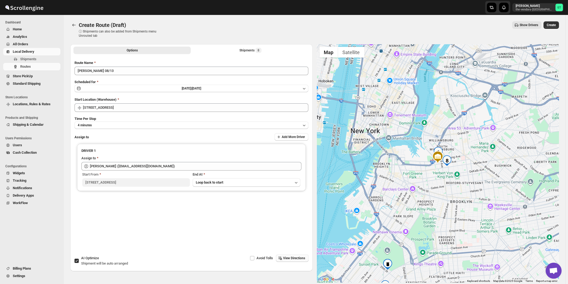
click at [290, 258] on span "View Directions" at bounding box center [294, 258] width 22 height 4
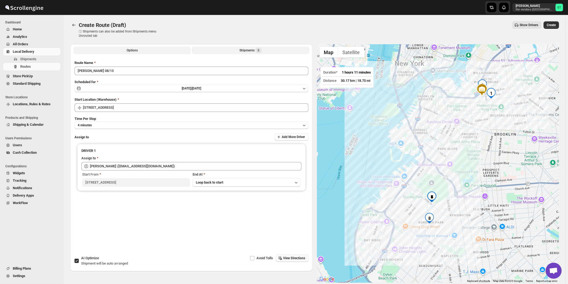
click at [243, 52] on div "Shipments 8" at bounding box center [250, 50] width 22 height 5
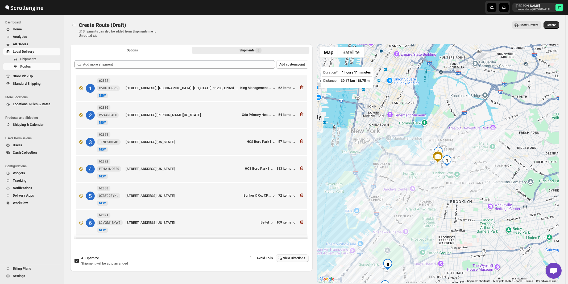
click at [88, 263] on span "Shipment will be auto arranged" at bounding box center [104, 263] width 47 height 4
click at [79, 263] on input "AI Optimize Shipment will be auto arranged" at bounding box center [76, 260] width 4 height 4
checkbox input "false"
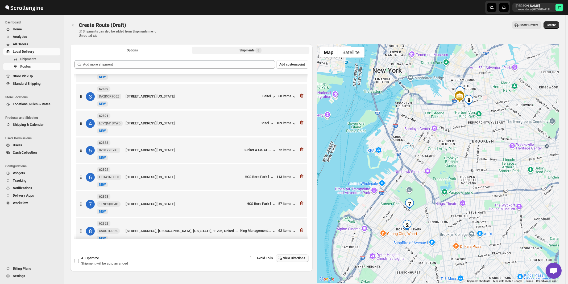
scroll to position [56, 0]
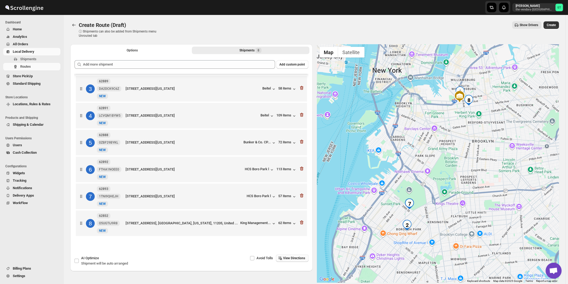
click at [299, 259] on span "View Directions" at bounding box center [294, 258] width 22 height 4
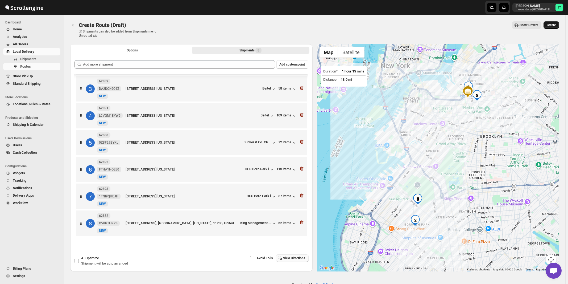
click at [553, 23] on span "Create" at bounding box center [551, 25] width 9 height 4
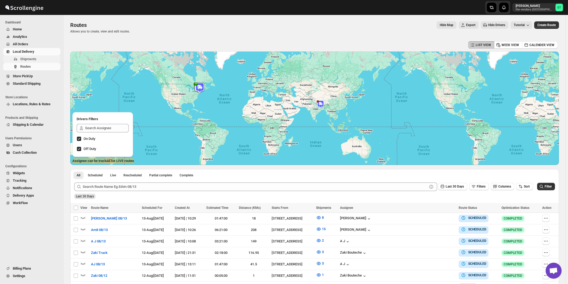
click at [27, 57] on span "Shipments" at bounding box center [28, 59] width 16 height 4
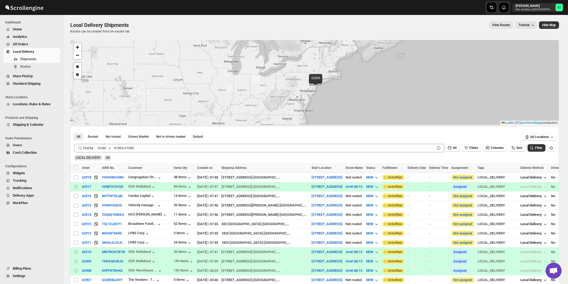
click at [109, 148] on icon "button" at bounding box center [109, 147] width 5 height 5
click at [107, 186] on div "Customer Name" at bounding box center [105, 187] width 24 height 5
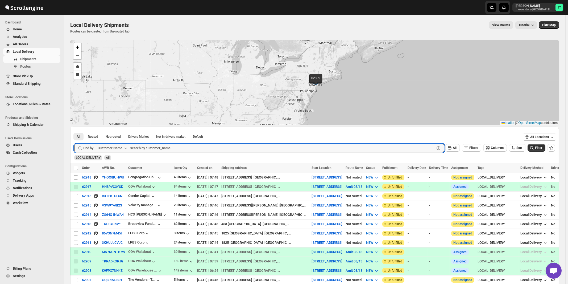
paste input "LPBS Corp"
type input "LPBS Corp"
click button "Submit" at bounding box center [81, 129] width 15 height 6
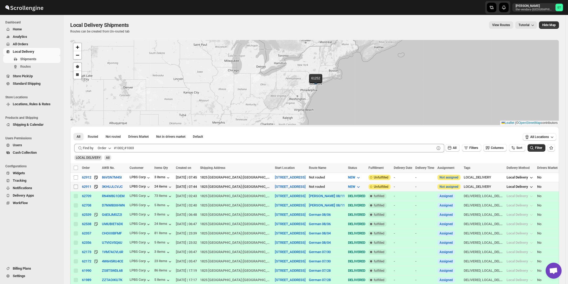
click at [76, 186] on input "Select shipment" at bounding box center [76, 186] width 4 height 4
checkbox input "true"
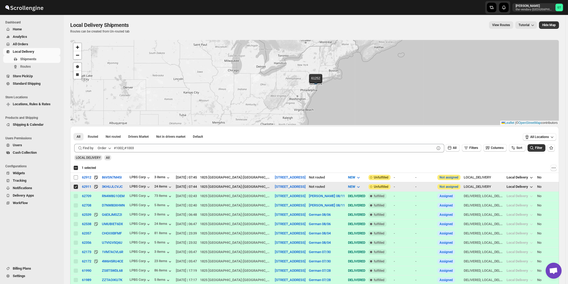
click at [76, 178] on input "Select shipment" at bounding box center [76, 177] width 4 height 4
checkbox input "true"
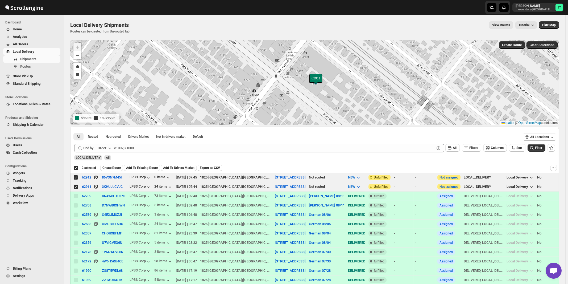
click at [106, 147] on div "Order" at bounding box center [102, 147] width 9 height 5
click at [107, 189] on div "Customer Name" at bounding box center [105, 187] width 24 height 5
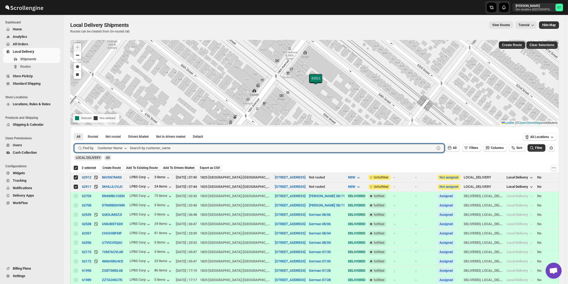
paste input "Met Council"
type input "Met Council"
click button "Submit" at bounding box center [81, 129] width 15 height 6
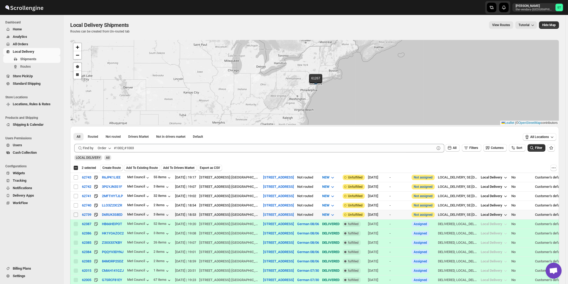
click at [75, 214] on input "Select shipment" at bounding box center [76, 214] width 4 height 4
checkbox input "true"
click at [75, 204] on input "Select shipment" at bounding box center [76, 205] width 4 height 4
checkbox input "true"
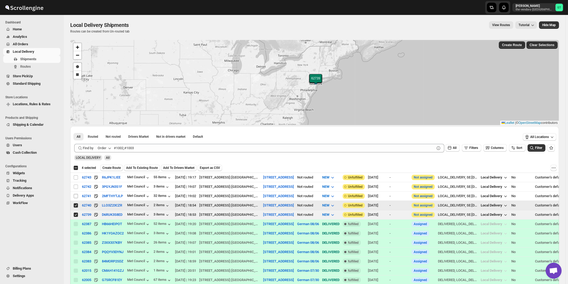
click at [76, 195] on input "Select shipment" at bounding box center [76, 196] width 4 height 4
checkbox input "true"
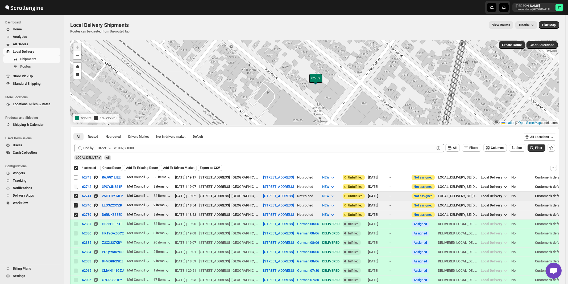
checkbox input "true"
click at [76, 186] on input "Select shipment" at bounding box center [76, 186] width 4 height 4
checkbox input "true"
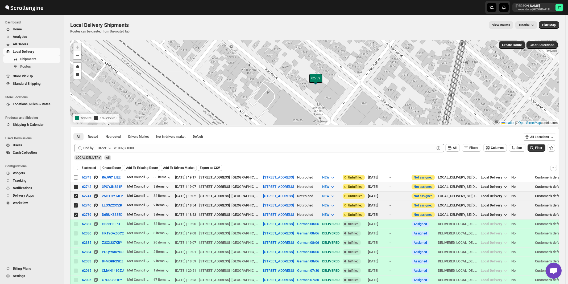
checkbox input "false"
click at [76, 178] on input "Select shipment" at bounding box center [76, 177] width 4 height 4
checkbox input "true"
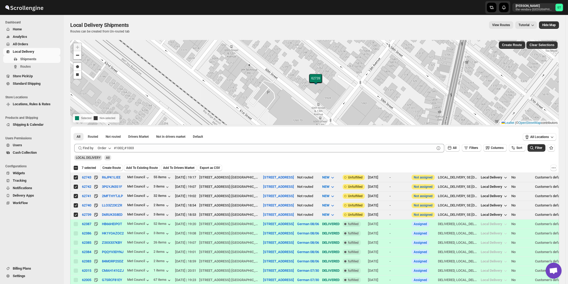
click at [104, 145] on div "Order" at bounding box center [102, 147] width 9 height 5
click at [115, 189] on div "Customer Name" at bounding box center [105, 187] width 24 height 5
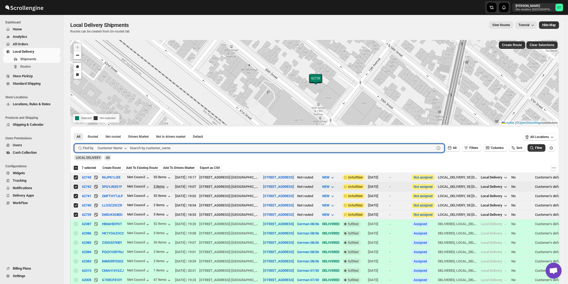
paste input "Satmer Mikvah BP"
type input "Satmer Mikvah BP"
click button "Submit" at bounding box center [81, 129] width 15 height 6
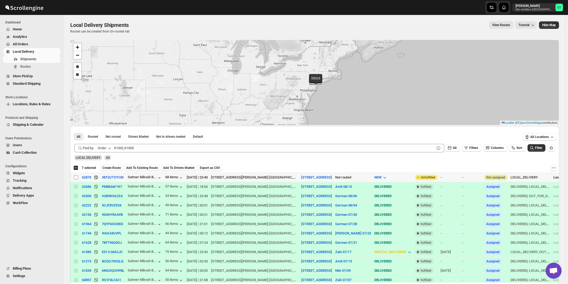
click at [76, 177] on input "Select shipment" at bounding box center [76, 177] width 4 height 4
checkbox input "true"
click at [101, 148] on div "Order" at bounding box center [102, 147] width 9 height 5
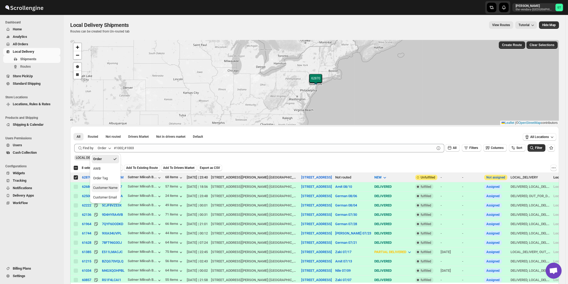
click at [100, 186] on div "Customer Name" at bounding box center [105, 187] width 24 height 5
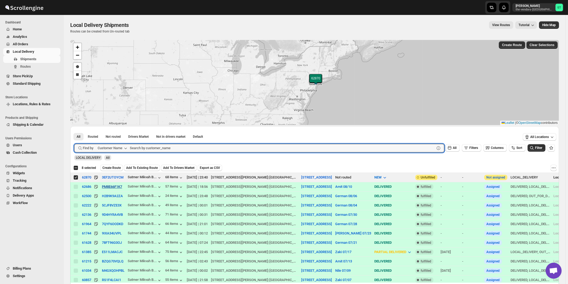
paste input "Condor Capital"
type input "Condor Capital"
click button "Submit" at bounding box center [81, 129] width 15 height 6
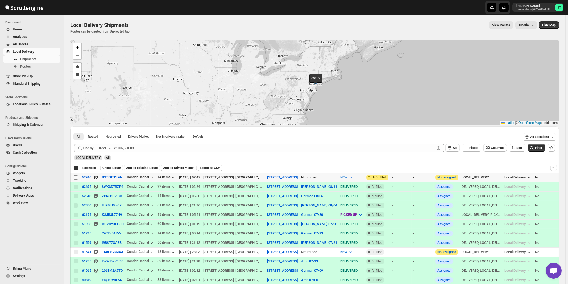
click at [76, 177] on input "Select shipment" at bounding box center [76, 177] width 4 height 4
checkbox input "true"
click at [110, 148] on icon "button" at bounding box center [109, 147] width 5 height 5
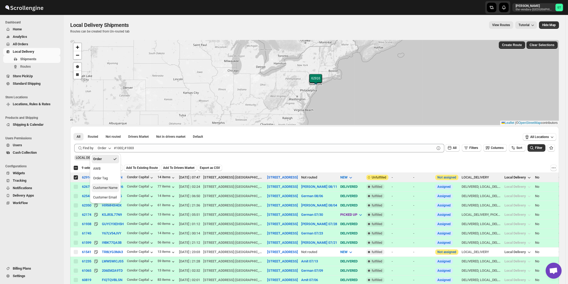
click at [105, 186] on div "Customer Name" at bounding box center [105, 187] width 24 height 5
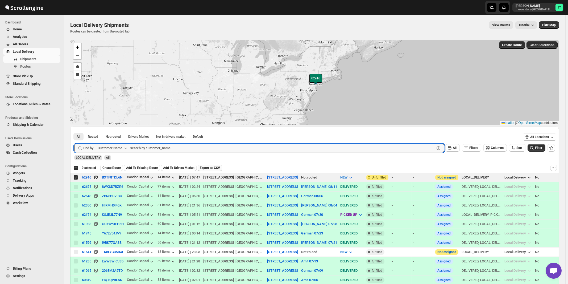
paste input "Five Star Nursing"
type input "Five Star Nursing"
click button "Submit" at bounding box center [81, 129] width 15 height 6
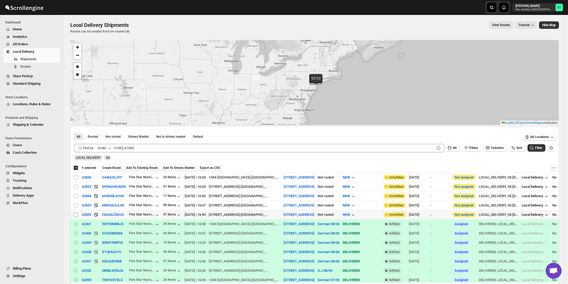
click at [76, 213] on input "Select shipment" at bounding box center [76, 214] width 4 height 4
checkbox input "true"
click at [76, 205] on input "Select shipment" at bounding box center [76, 205] width 4 height 4
checkbox input "true"
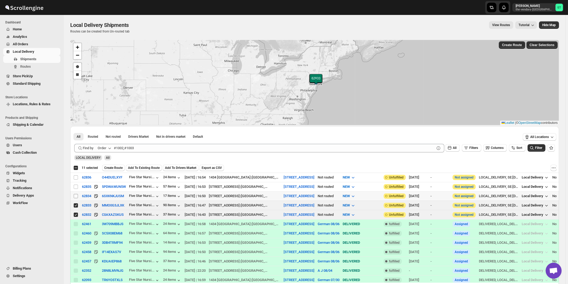
click at [76, 195] on input "Select shipment" at bounding box center [76, 196] width 4 height 4
checkbox input "true"
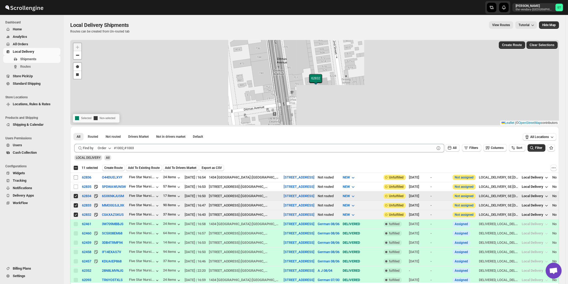
click at [76, 185] on input "Select shipment" at bounding box center [76, 186] width 4 height 4
checkbox input "true"
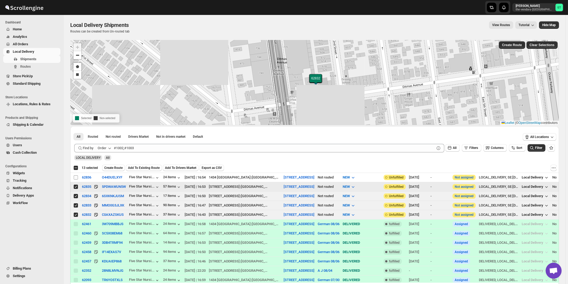
click at [74, 177] on input "Select shipment" at bounding box center [76, 177] width 4 height 4
checkbox input "true"
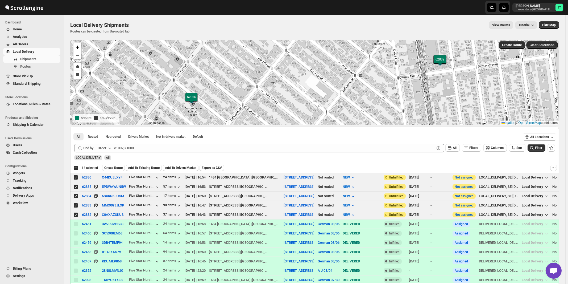
click at [111, 149] on icon "button" at bounding box center [109, 147] width 5 height 5
click at [112, 187] on div "Customer Name" at bounding box center [105, 187] width 24 height 5
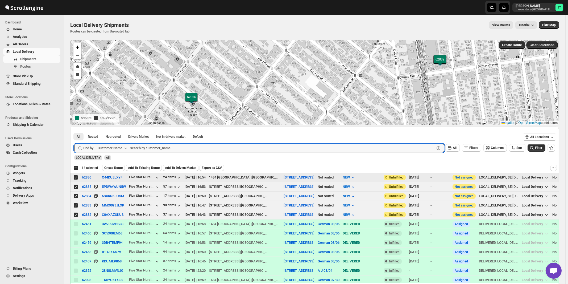
paste input "[PERSON_NAME]"
type input "[PERSON_NAME]"
click button "Submit" at bounding box center [81, 129] width 15 height 6
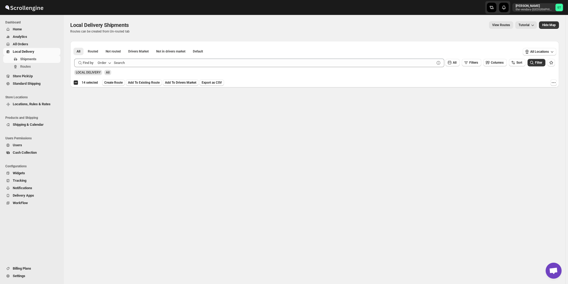
click at [105, 61] on div "Order" at bounding box center [102, 62] width 9 height 5
click at [110, 105] on div "Customer Name" at bounding box center [105, 102] width 24 height 5
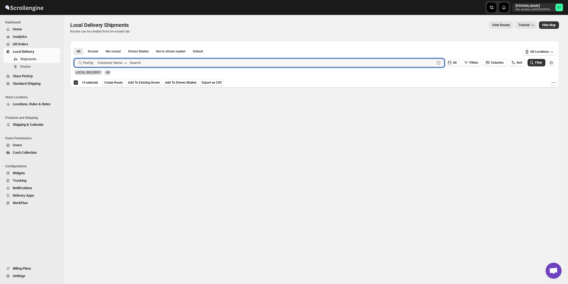
paste input "[PERSON_NAME]"
type input "[PERSON_NAME]"
click button "Submit" at bounding box center [81, 44] width 15 height 6
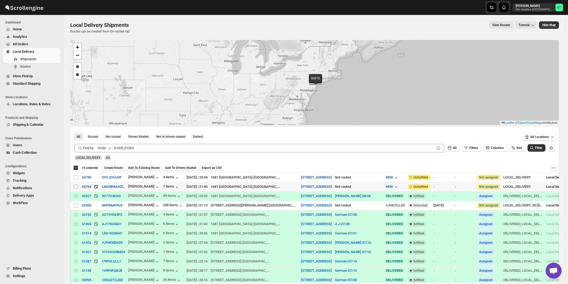
click at [75, 187] on input "Select shipment" at bounding box center [76, 186] width 4 height 4
checkbox input "true"
click at [76, 177] on input "Select shipment" at bounding box center [76, 177] width 4 height 4
checkbox input "true"
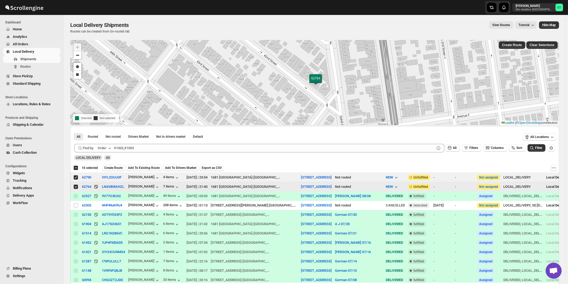
click at [76, 185] on input "Select shipment" at bounding box center [76, 186] width 4 height 4
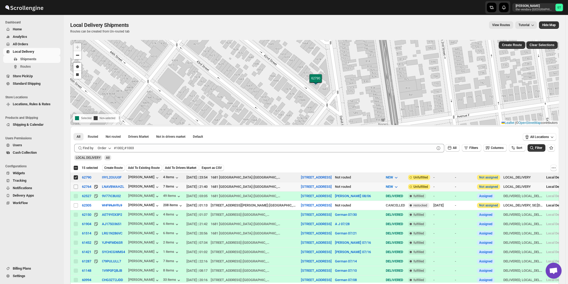
click at [75, 186] on input "Select shipment" at bounding box center [76, 186] width 4 height 4
checkbox input "true"
click at [111, 169] on span "Create Route" at bounding box center [113, 167] width 18 height 4
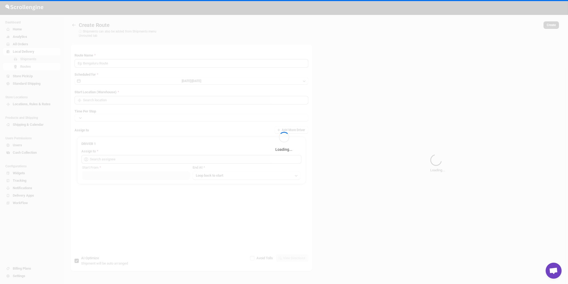
type input "Route - 13/08-1032"
type input "[STREET_ADDRESS]"
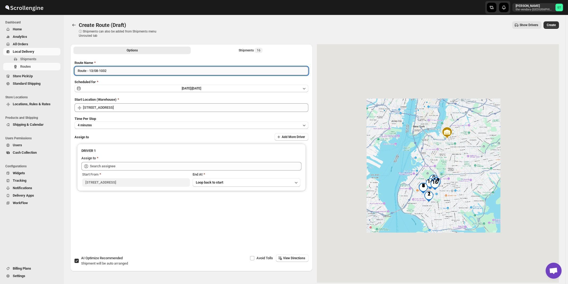
click at [136, 69] on input "Route - 13/08-1032" at bounding box center [191, 70] width 234 height 9
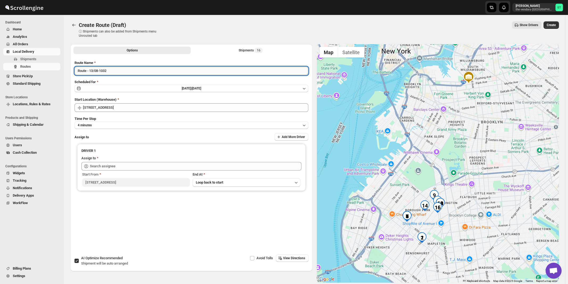
paste input "German"
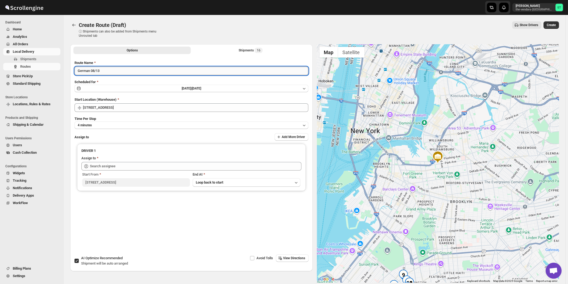
type input "German 08/13"
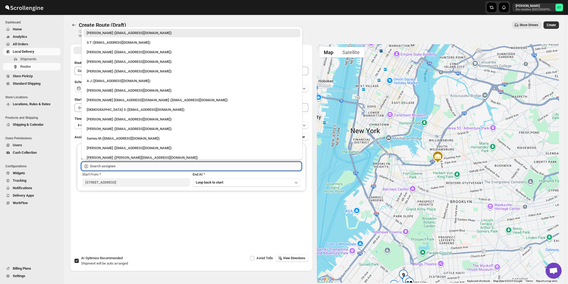
click at [120, 168] on input "text" at bounding box center [195, 166] width 211 height 9
click at [102, 110] on div "[DEMOGRAPHIC_DATA] S ([EMAIL_ADDRESS][DOMAIN_NAME])" at bounding box center [192, 109] width 210 height 5
type input "[DEMOGRAPHIC_DATA] S ([EMAIL_ADDRESS][DOMAIN_NAME])"
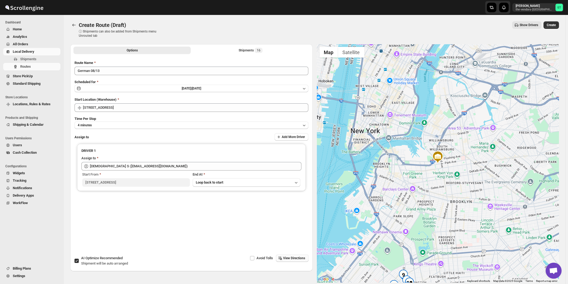
click at [290, 257] on span "View Directions" at bounding box center [294, 258] width 22 height 4
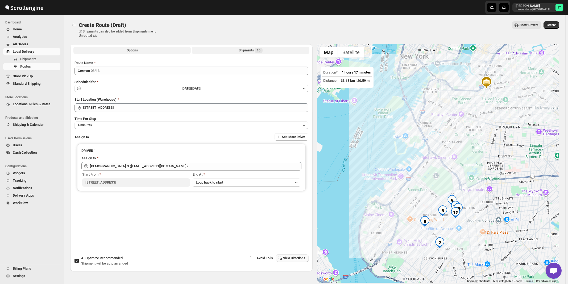
click at [243, 51] on div "Shipments 16" at bounding box center [251, 50] width 24 height 5
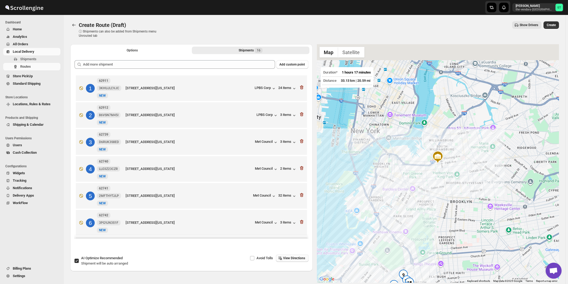
click at [110, 259] on span "Recommended" at bounding box center [111, 258] width 23 height 4
click at [79, 259] on input "AI Optimize Recommended Shipment will be auto arranged" at bounding box center [76, 260] width 4 height 4
checkbox input "false"
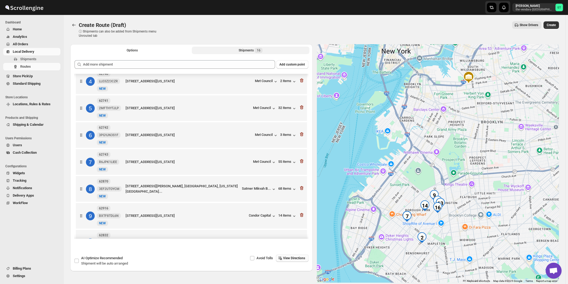
scroll to position [114, 0]
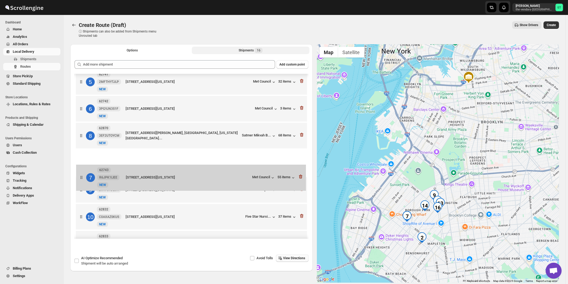
drag, startPoint x: 241, startPoint y: 139, endPoint x: 242, endPoint y: 181, distance: 42.0
click at [242, 181] on div "1 62911 3KHUJLCVJC New [GEOGRAPHIC_DATA][STREET_ADDRESS][US_STATE] LPBS Corp 24…" at bounding box center [191, 176] width 234 height 433
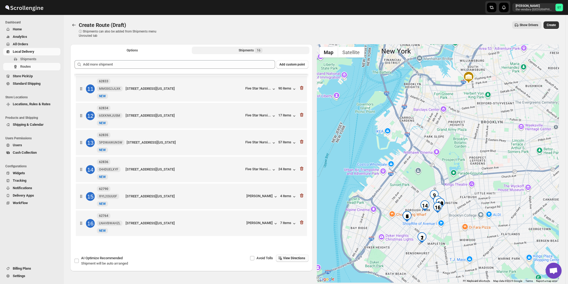
scroll to position [25, 0]
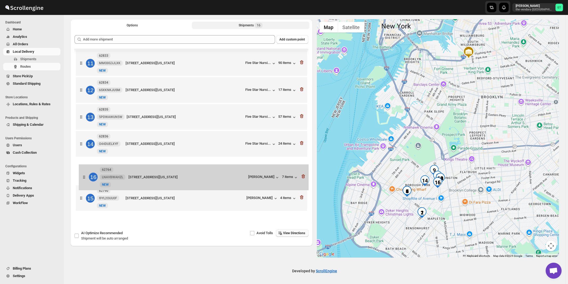
drag, startPoint x: 238, startPoint y: 195, endPoint x: 241, endPoint y: 173, distance: 22.3
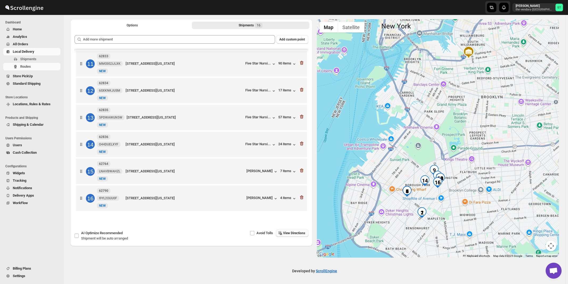
click at [301, 232] on span "View Directions" at bounding box center [294, 233] width 22 height 4
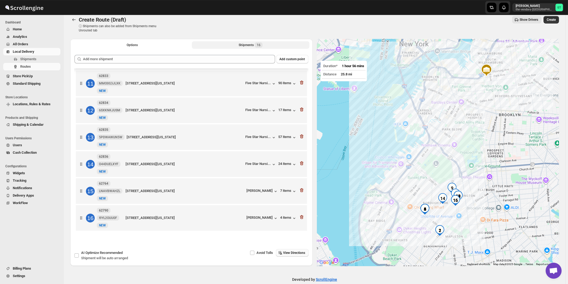
scroll to position [0, 0]
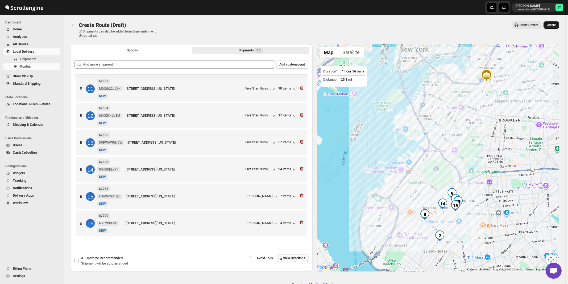
click at [553, 27] on span "Create" at bounding box center [551, 25] width 9 height 4
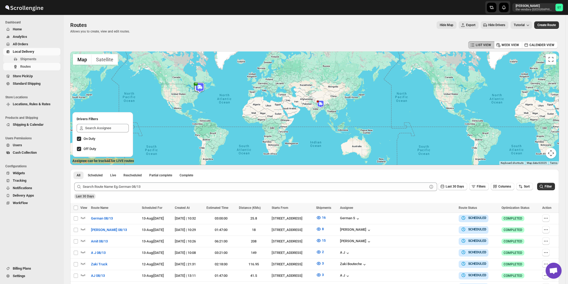
click at [28, 60] on span "Shipments" at bounding box center [28, 59] width 16 height 4
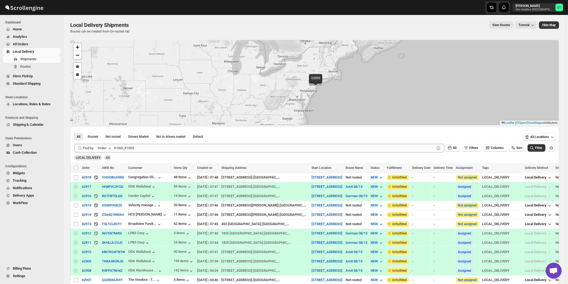
click at [106, 148] on div "Order" at bounding box center [102, 147] width 9 height 5
click at [113, 191] on button "Customer Name" at bounding box center [106, 187] width 28 height 9
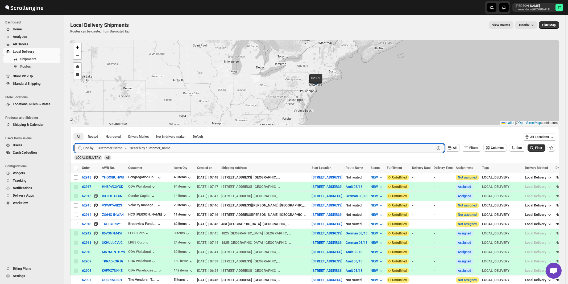
paste input "Citadel Consulting Group"
type input "Citadel Consulting Group"
click button "Submit" at bounding box center [81, 129] width 15 height 6
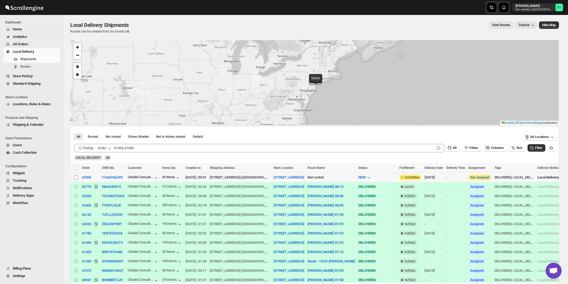
click at [76, 176] on input "Select shipment" at bounding box center [76, 177] width 4 height 4
checkbox input "true"
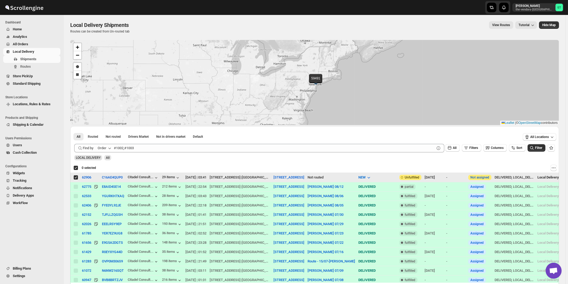
checkbox input "true"
click at [105, 146] on div "Order" at bounding box center [102, 147] width 9 height 5
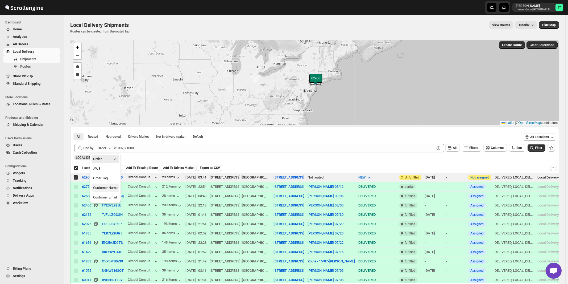
click at [112, 187] on div "Customer Name" at bounding box center [105, 187] width 24 height 5
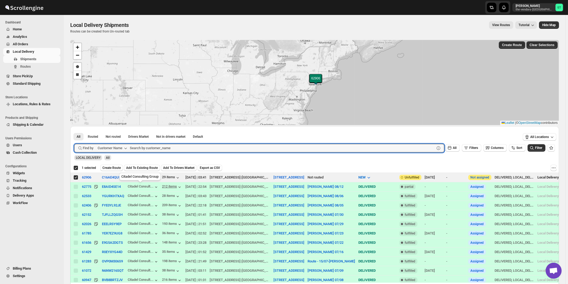
paste input "Certified Lumber"
type input "Certified Lumber"
click button "Submit" at bounding box center [81, 129] width 15 height 6
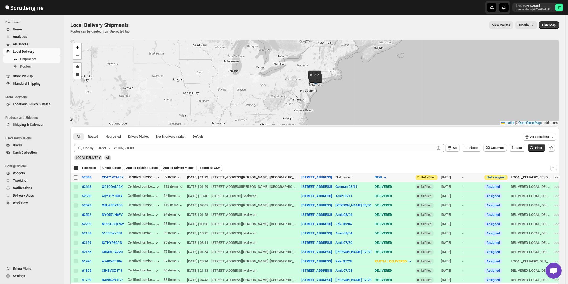
click at [76, 177] on input "Select shipment" at bounding box center [76, 177] width 4 height 4
checkbox input "true"
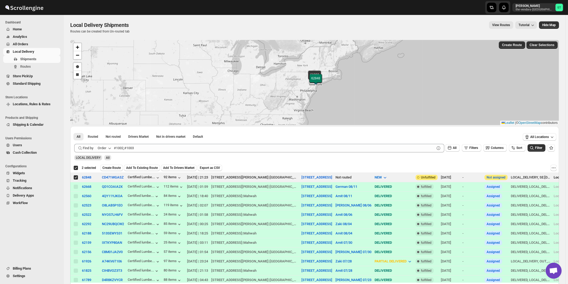
click at [106, 149] on div "Order" at bounding box center [102, 147] width 9 height 5
click at [110, 191] on button "Customer Name" at bounding box center [106, 187] width 28 height 9
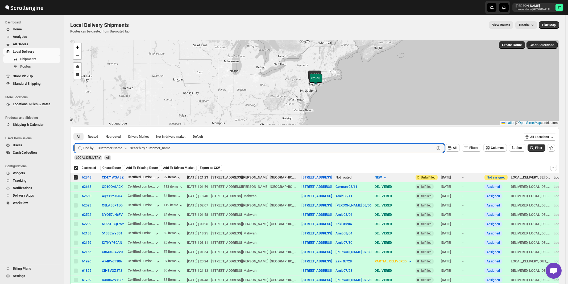
paste input "Congregation [PERSON_NAME]"
type input "Congregation [PERSON_NAME]"
click button "Submit" at bounding box center [81, 129] width 15 height 6
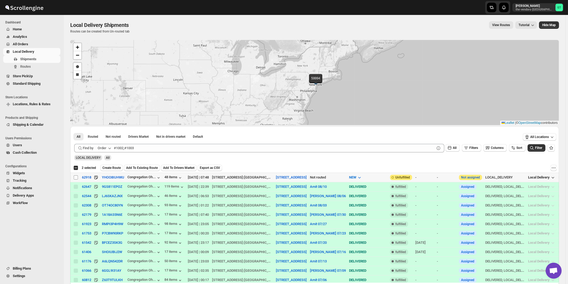
click at [76, 176] on input "Select shipment" at bounding box center [76, 177] width 4 height 4
checkbox input "true"
click at [110, 148] on icon "button" at bounding box center [109, 147] width 5 height 5
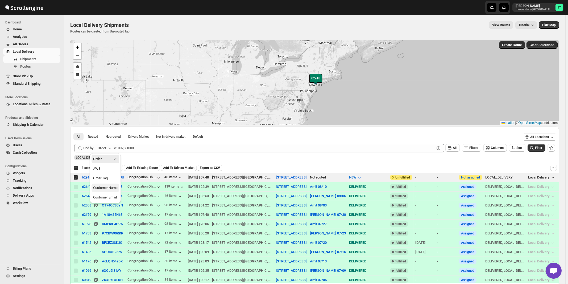
click at [107, 187] on div "Customer Name" at bounding box center [105, 187] width 24 height 5
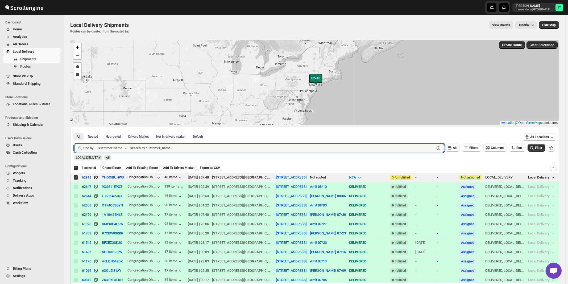
paste input "HCS [PERSON_NAME]"
type input "HCS [PERSON_NAME]"
click button "Submit" at bounding box center [81, 129] width 15 height 6
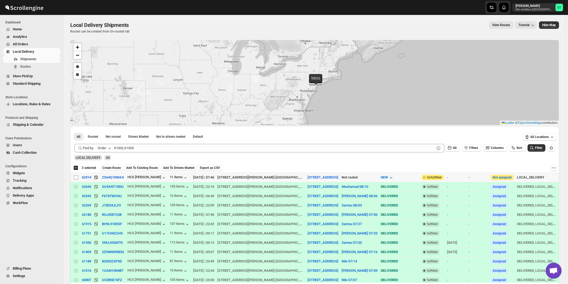
click at [75, 177] on input "Select shipment" at bounding box center [76, 177] width 4 height 4
checkbox input "true"
click at [106, 149] on div "Order" at bounding box center [102, 147] width 9 height 5
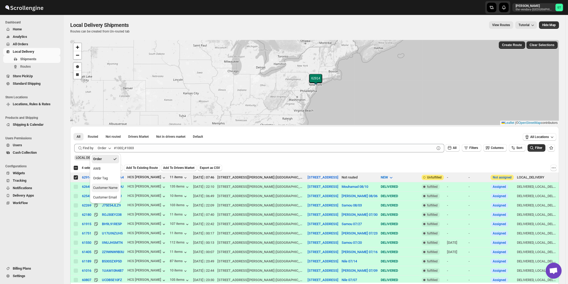
click at [106, 190] on div "Customer Name" at bounding box center [105, 187] width 24 height 5
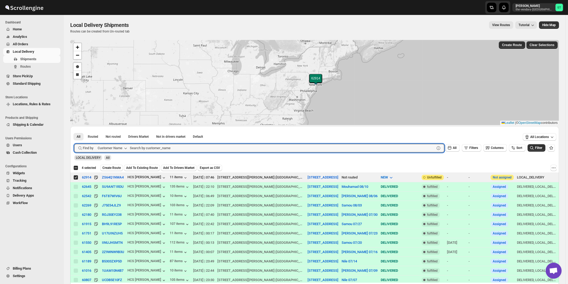
paste input "Rock Brokerage"
type input "Rock Brokerage"
click button "Submit" at bounding box center [81, 129] width 15 height 6
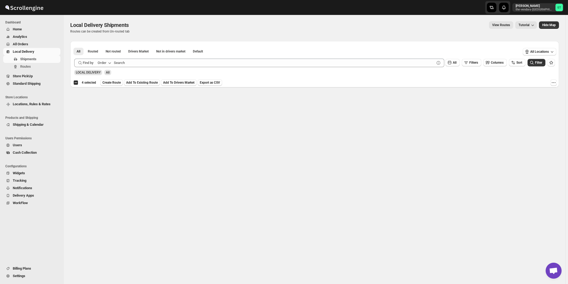
click at [106, 63] on div "Order" at bounding box center [102, 62] width 9 height 5
click at [111, 101] on div "Customer Name" at bounding box center [105, 102] width 24 height 5
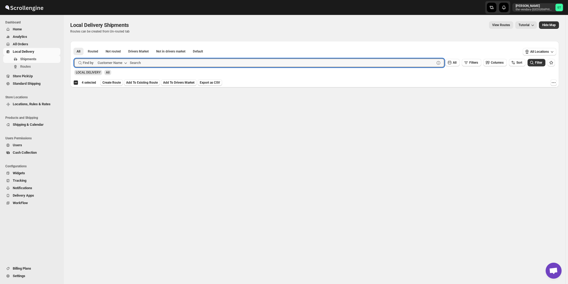
paste input "Rock Brokerage"
type input "Brokerage"
click button "Submit" at bounding box center [81, 44] width 15 height 6
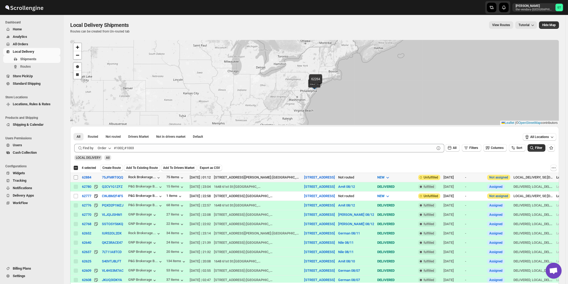
click at [76, 177] on input "Select shipment" at bounding box center [76, 177] width 4 height 4
checkbox input "true"
click at [110, 147] on icon "button" at bounding box center [109, 147] width 5 height 5
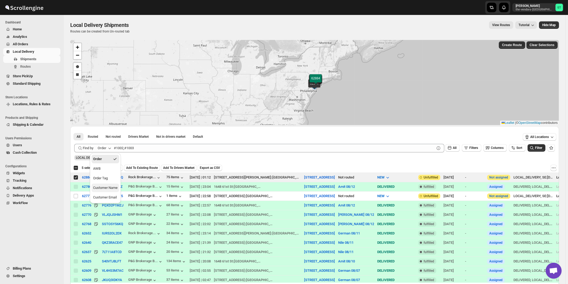
click at [102, 187] on div "Customer Name" at bounding box center [105, 187] width 24 height 5
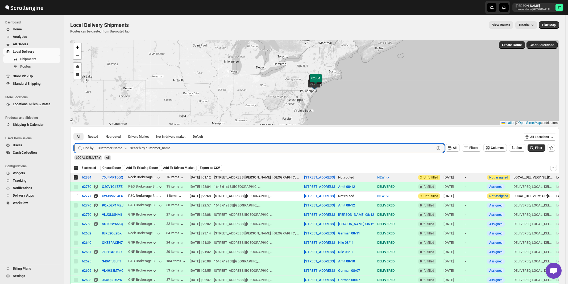
paste input "White Glove"
type input "White Glove"
click button "Submit" at bounding box center [81, 129] width 15 height 6
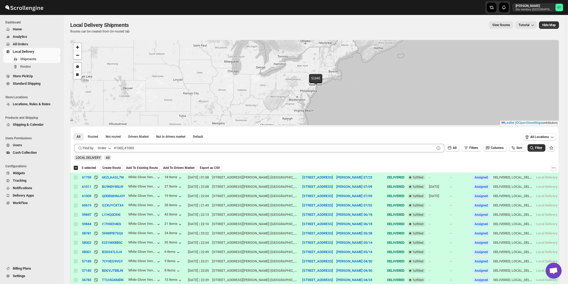
click at [106, 148] on div "Order" at bounding box center [102, 147] width 9 height 5
drag, startPoint x: 104, startPoint y: 188, endPoint x: 109, endPoint y: 187, distance: 5.3
click at [104, 188] on div "Customer Name" at bounding box center [105, 187] width 24 height 5
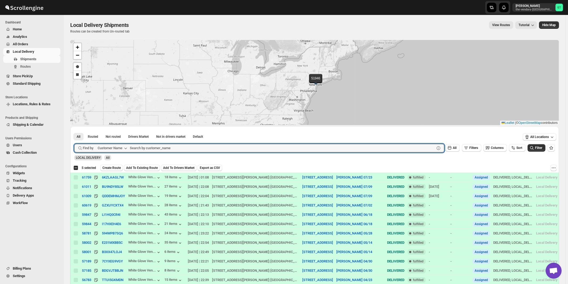
paste input "Loom Capital"
type input "Loom Capital"
click button "Submit" at bounding box center [81, 129] width 15 height 6
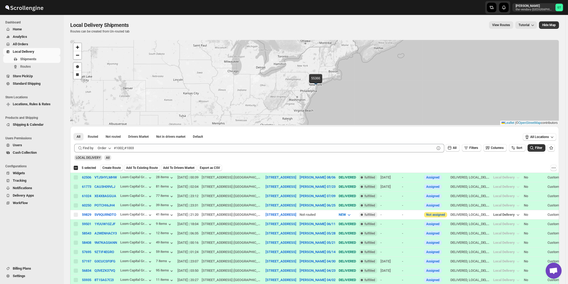
click at [107, 148] on button "Order" at bounding box center [104, 148] width 21 height 9
click at [107, 188] on div "Customer Name" at bounding box center [105, 187] width 24 height 5
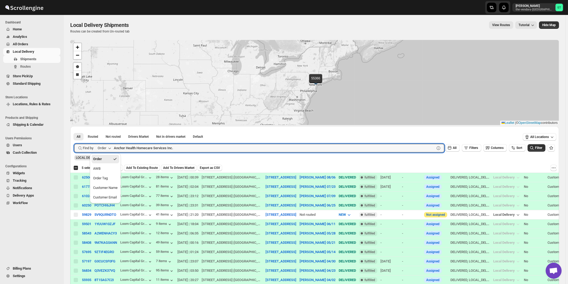
click button "Submit" at bounding box center [81, 129] width 15 height 6
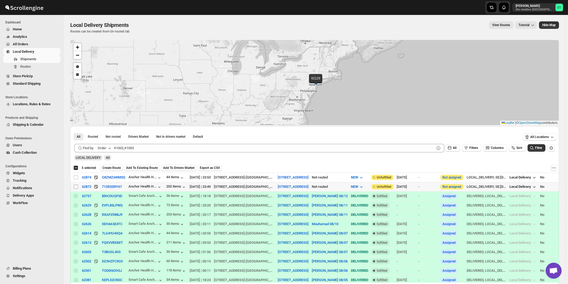
click at [76, 186] on input "Select shipment" at bounding box center [76, 186] width 4 height 4
checkbox input "true"
click at [76, 177] on input "Select shipment" at bounding box center [76, 177] width 4 height 4
checkbox input "true"
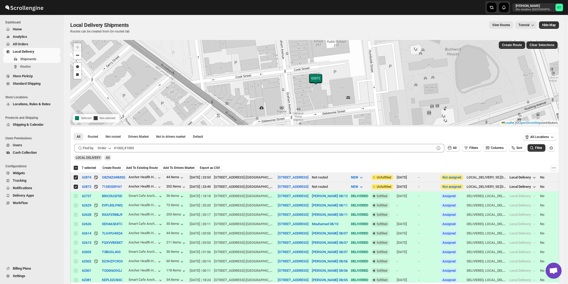
click at [109, 148] on icon "button" at bounding box center [109, 147] width 5 height 5
click at [105, 187] on div "Customer Name" at bounding box center [105, 187] width 24 height 5
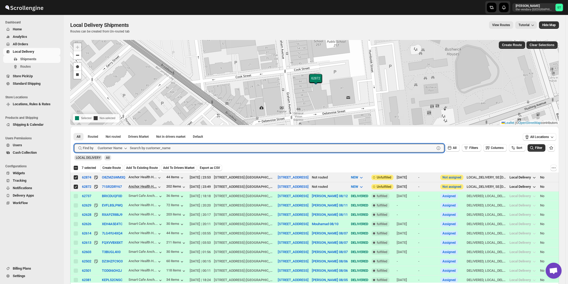
paste input "United Academy"
type input "United Academy"
click button "Submit" at bounding box center [81, 129] width 15 height 6
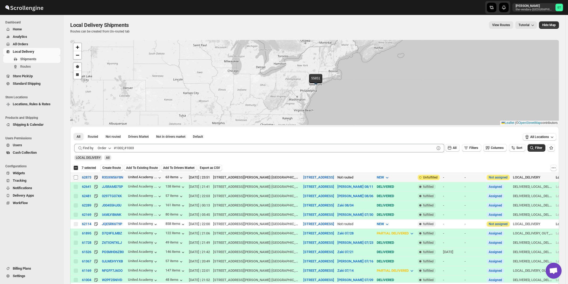
click at [76, 176] on input "Select shipment" at bounding box center [76, 177] width 4 height 4
checkbox input "true"
click at [104, 148] on div "Order" at bounding box center [102, 147] width 9 height 5
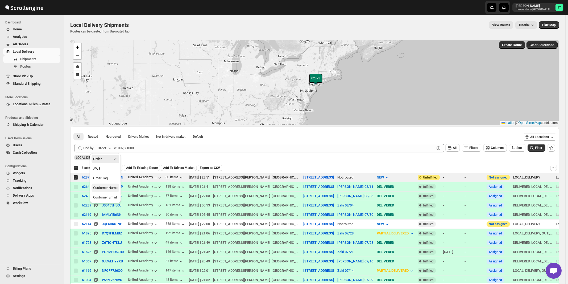
click at [108, 191] on button "Customer Name" at bounding box center [106, 187] width 28 height 9
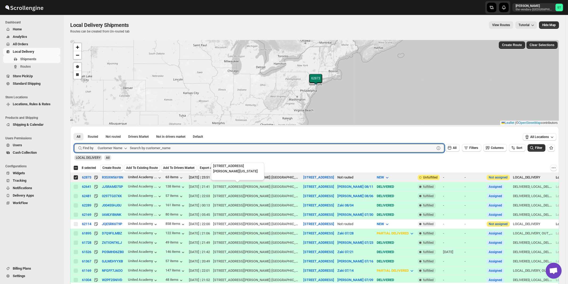
paste input "[PERSON_NAME]"
type input "[PERSON_NAME]"
click button "Submit" at bounding box center [81, 129] width 15 height 6
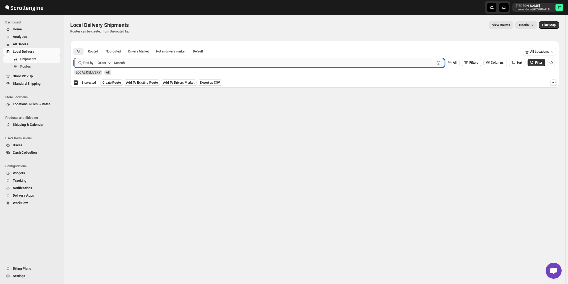
click at [140, 59] on input "text" at bounding box center [274, 63] width 321 height 9
click at [106, 61] on div "Order" at bounding box center [102, 62] width 9 height 5
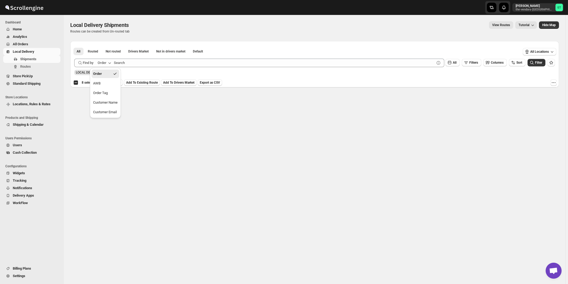
click at [113, 103] on div "Customer Name" at bounding box center [105, 102] width 24 height 5
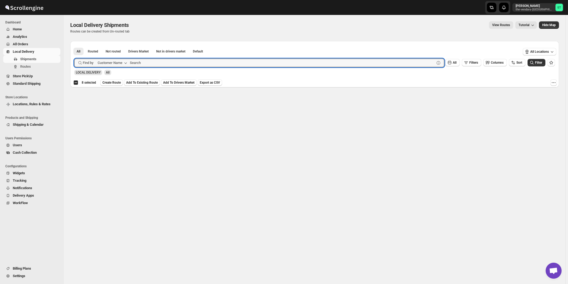
paste input "[PERSON_NAME]"
type input "[PERSON_NAME]"
click button "Submit" at bounding box center [81, 44] width 15 height 6
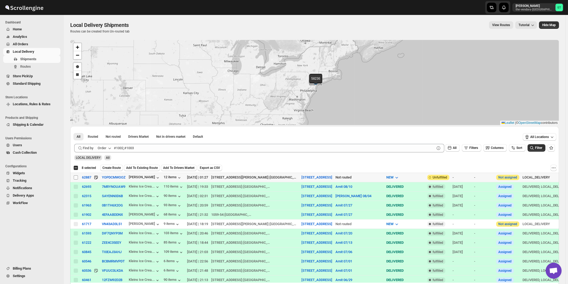
click at [77, 176] on input "Select shipment" at bounding box center [76, 177] width 4 height 4
checkbox input "true"
click at [109, 168] on span "Create Route" at bounding box center [111, 167] width 18 height 4
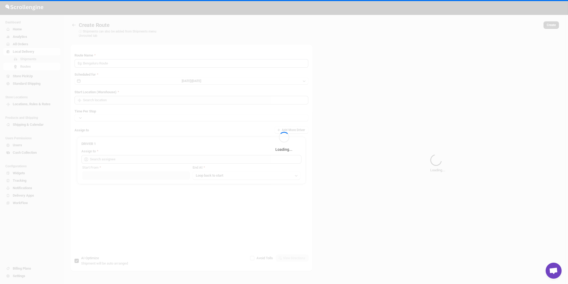
type input "Route - 13/08-1036"
type input "[STREET_ADDRESS]"
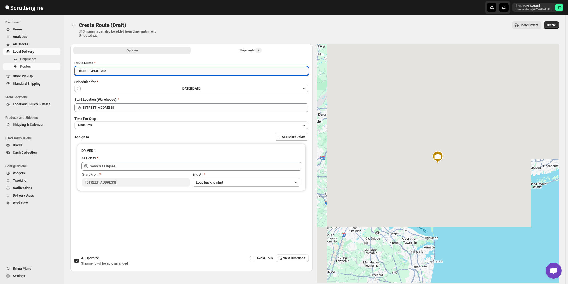
click at [135, 73] on input "Route - 13/08-1036" at bounding box center [191, 70] width 234 height 9
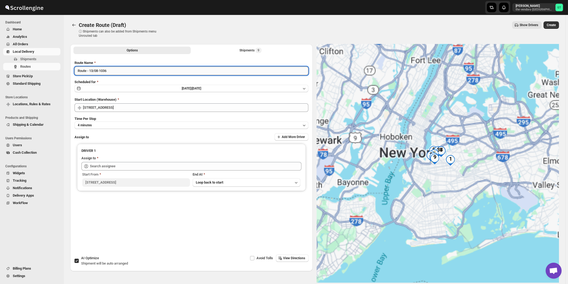
paste input "[PERSON_NAME]"
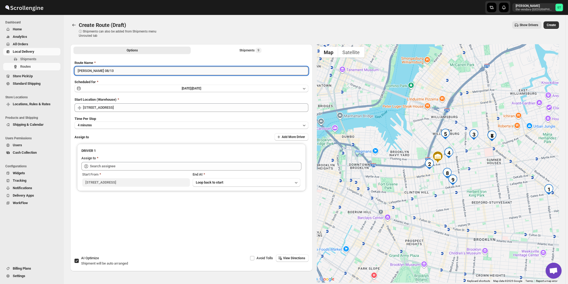
type input "[PERSON_NAME] 08/13"
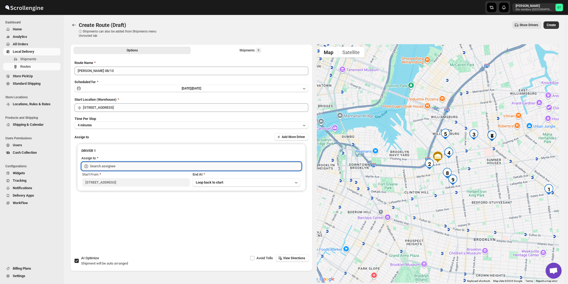
click at [117, 169] on input "text" at bounding box center [195, 166] width 211 height 9
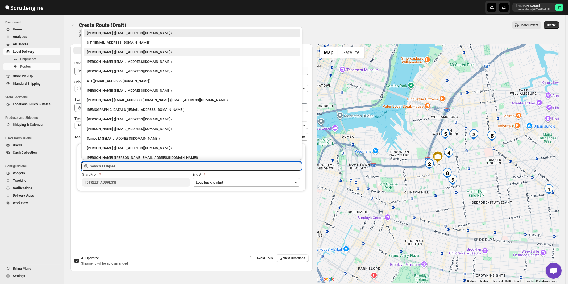
click at [96, 53] on div "[PERSON_NAME] ([EMAIL_ADDRESS][DOMAIN_NAME])" at bounding box center [192, 51] width 210 height 5
type input "[PERSON_NAME] ([EMAIL_ADDRESS][DOMAIN_NAME])"
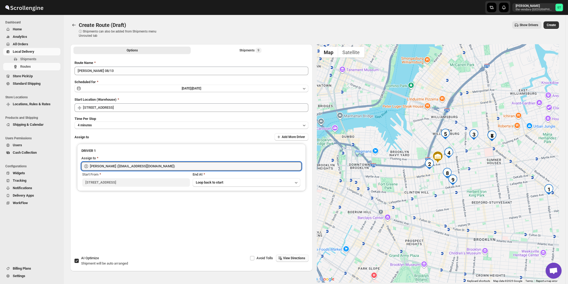
click at [289, 257] on span "View Directions" at bounding box center [294, 258] width 22 height 4
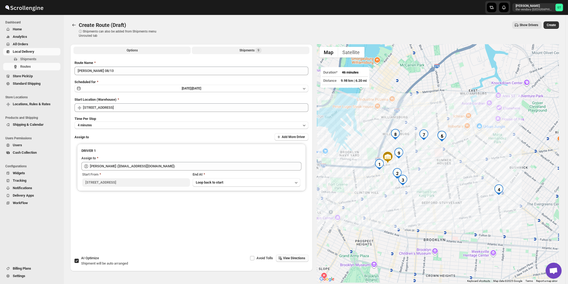
click at [261, 51] on span "9" at bounding box center [258, 50] width 6 height 5
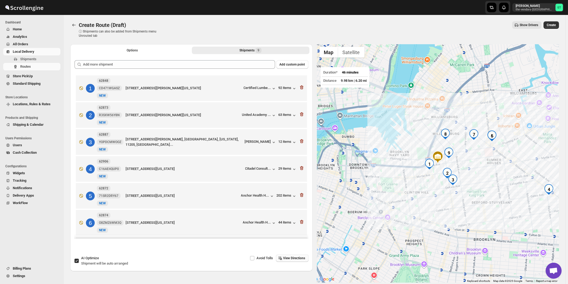
drag, startPoint x: 94, startPoint y: 261, endPoint x: 182, endPoint y: 115, distance: 170.2
click at [95, 261] on span "Shipment will be auto arranged" at bounding box center [104, 263] width 47 height 4
click at [79, 261] on input "AI Optimize Shipment will be auto arranged" at bounding box center [76, 260] width 4 height 4
checkbox input "false"
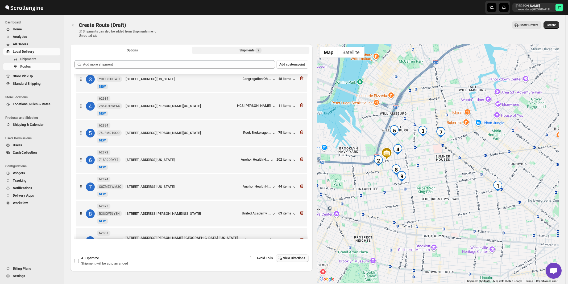
scroll to position [84, 0]
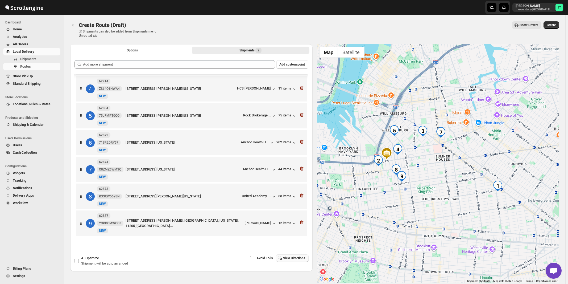
click at [293, 259] on span "View Directions" at bounding box center [294, 258] width 22 height 4
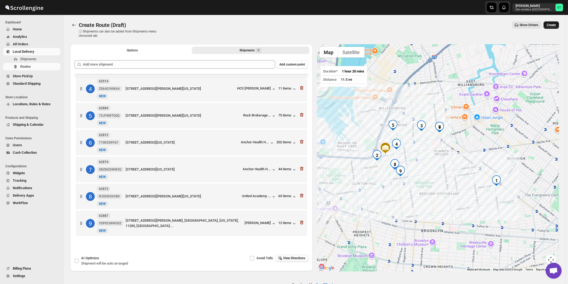
click at [554, 24] on span "Create" at bounding box center [551, 25] width 9 height 4
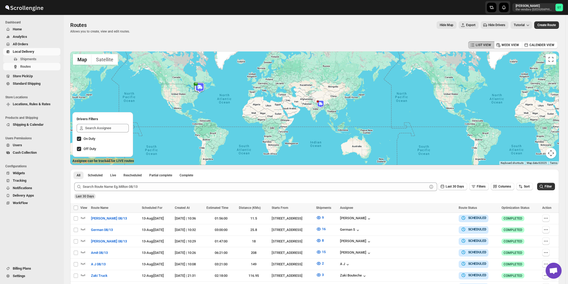
click at [25, 60] on span "Shipments" at bounding box center [28, 59] width 16 height 4
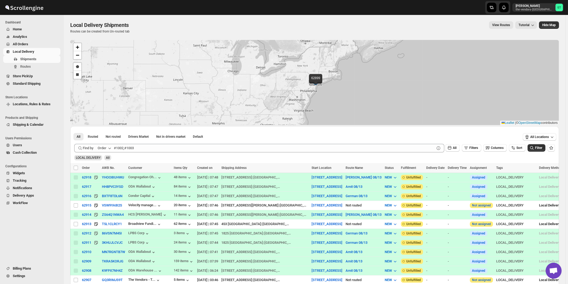
click at [110, 147] on icon "button" at bounding box center [109, 147] width 5 height 5
click at [109, 188] on div "Customer Name" at bounding box center [105, 187] width 24 height 5
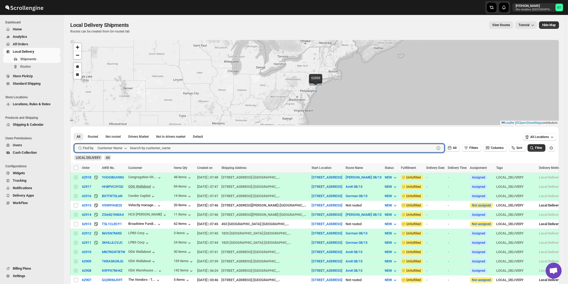
paste input "Noble Care"
type input "Noble Care"
click button "Submit" at bounding box center [81, 129] width 15 height 6
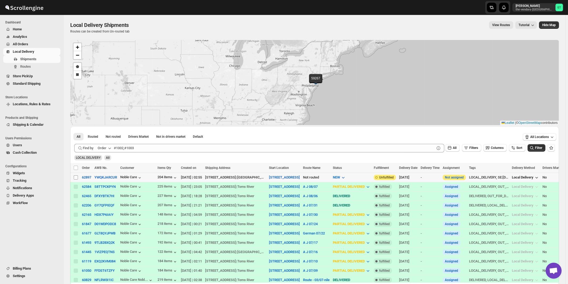
click at [75, 177] on input "Select shipment" at bounding box center [76, 177] width 4 height 4
checkbox input "true"
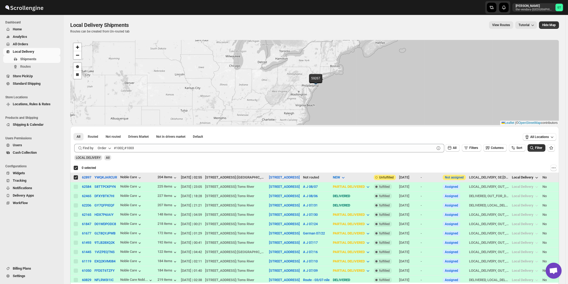
checkbox input "true"
click at [105, 149] on div "Order" at bounding box center [102, 147] width 9 height 5
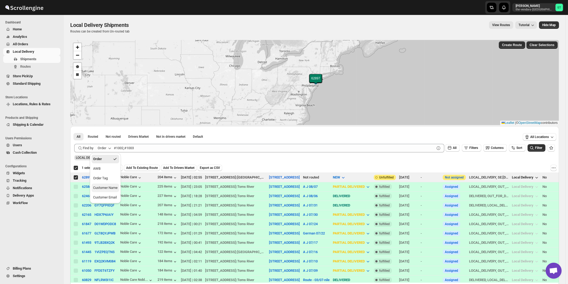
click at [110, 187] on div "Customer Name" at bounding box center [105, 187] width 24 height 5
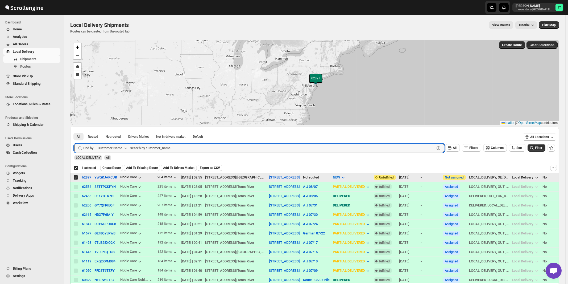
paste input "Kaslander Lumber"
type input "Kaslander Lumber"
click button "Submit" at bounding box center [81, 129] width 15 height 6
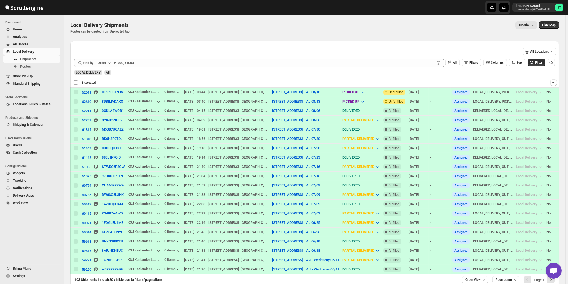
checkbox input "false"
